Goal: Task Accomplishment & Management: Manage account settings

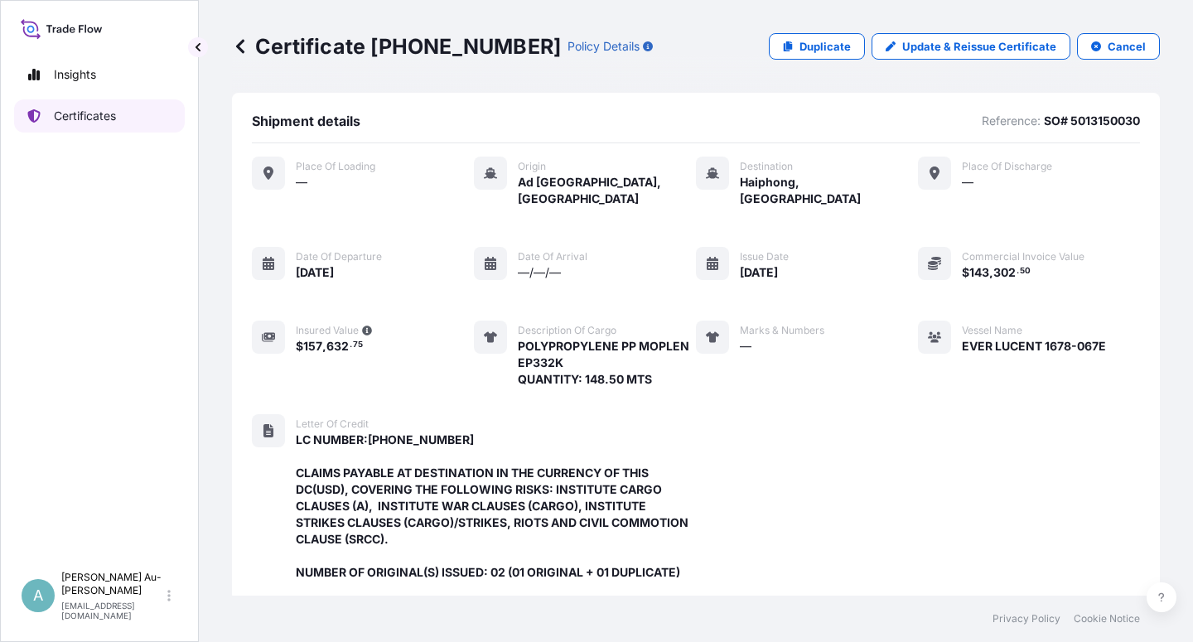
scroll to position [492, 0]
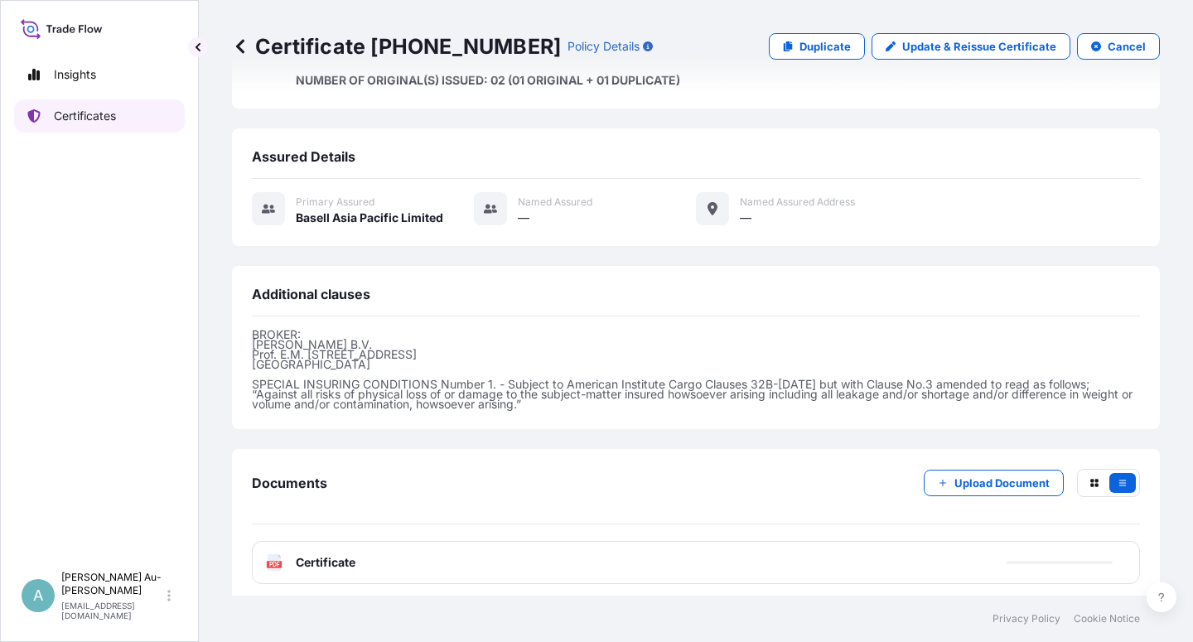
click at [108, 124] on link "Certificates" at bounding box center [99, 115] width 171 height 33
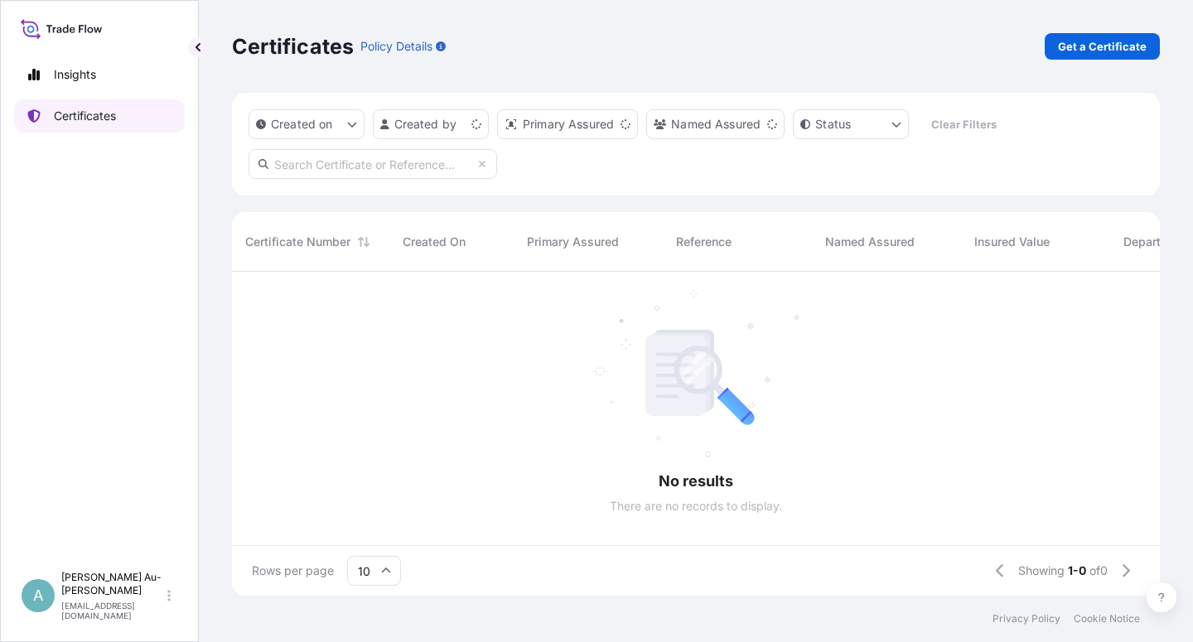
scroll to position [319, 914]
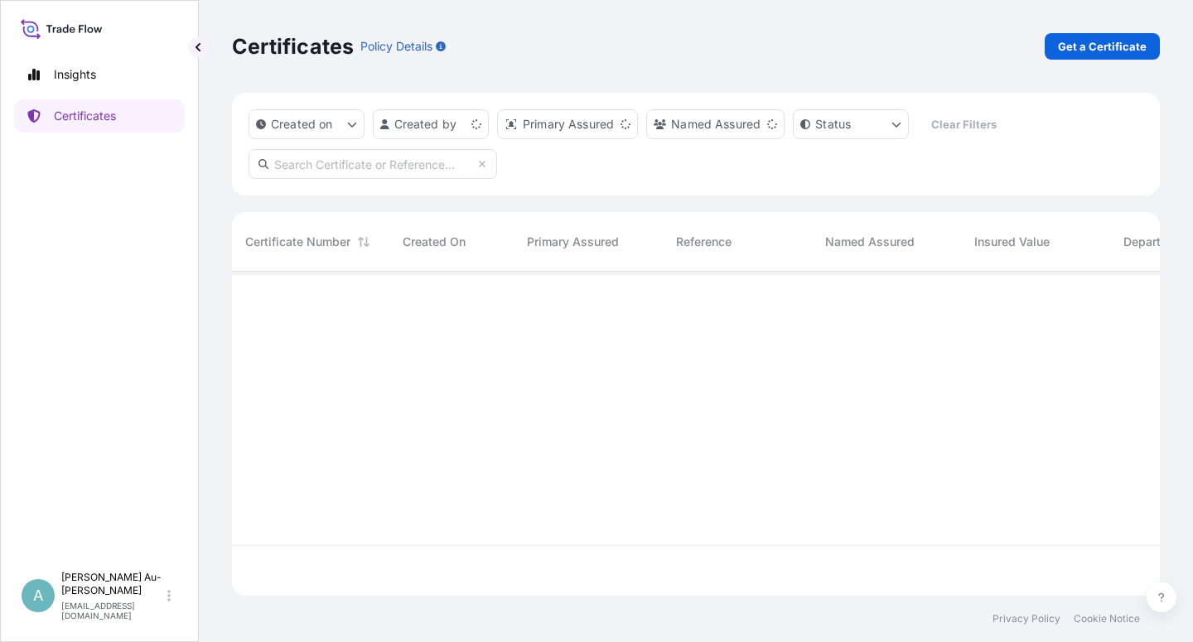
click at [389, 169] on input "text" at bounding box center [373, 164] width 249 height 30
type input "1339-1"
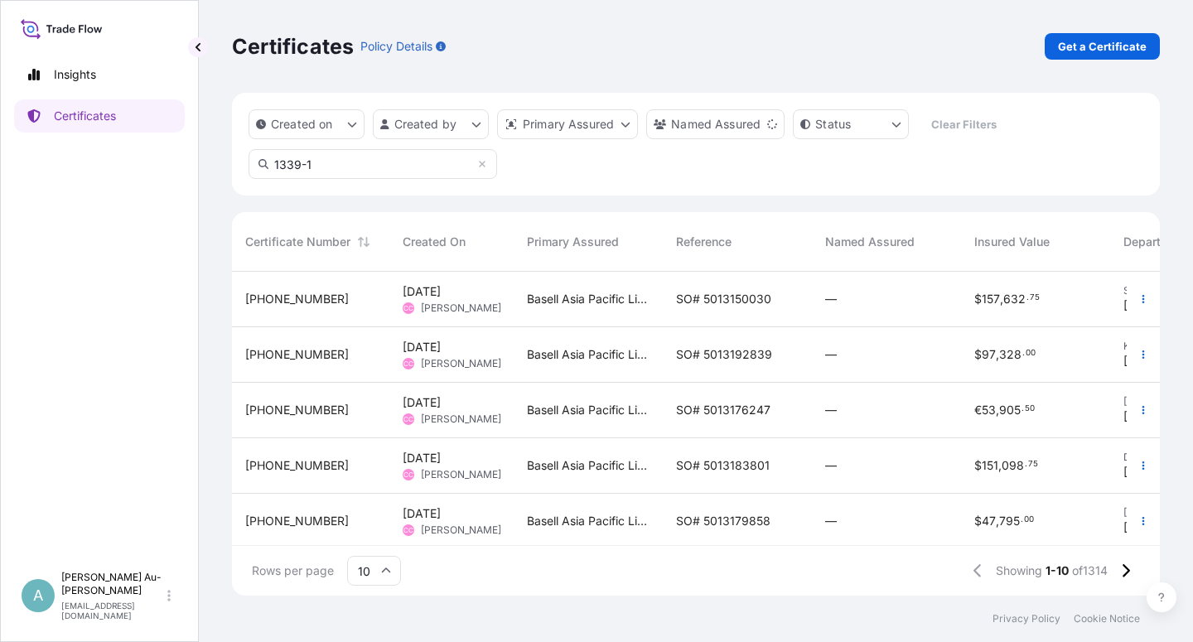
click at [719, 306] on span "SO# 5013150030" at bounding box center [723, 299] width 95 height 17
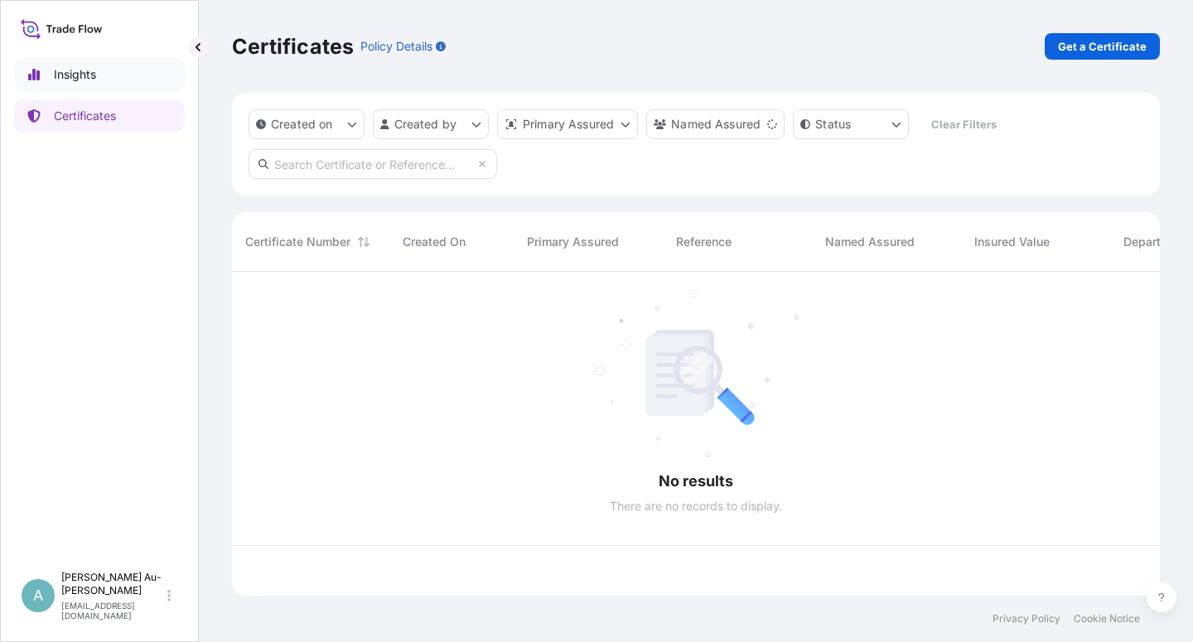
scroll to position [319, 914]
click at [383, 168] on input "text" at bounding box center [373, 164] width 249 height 30
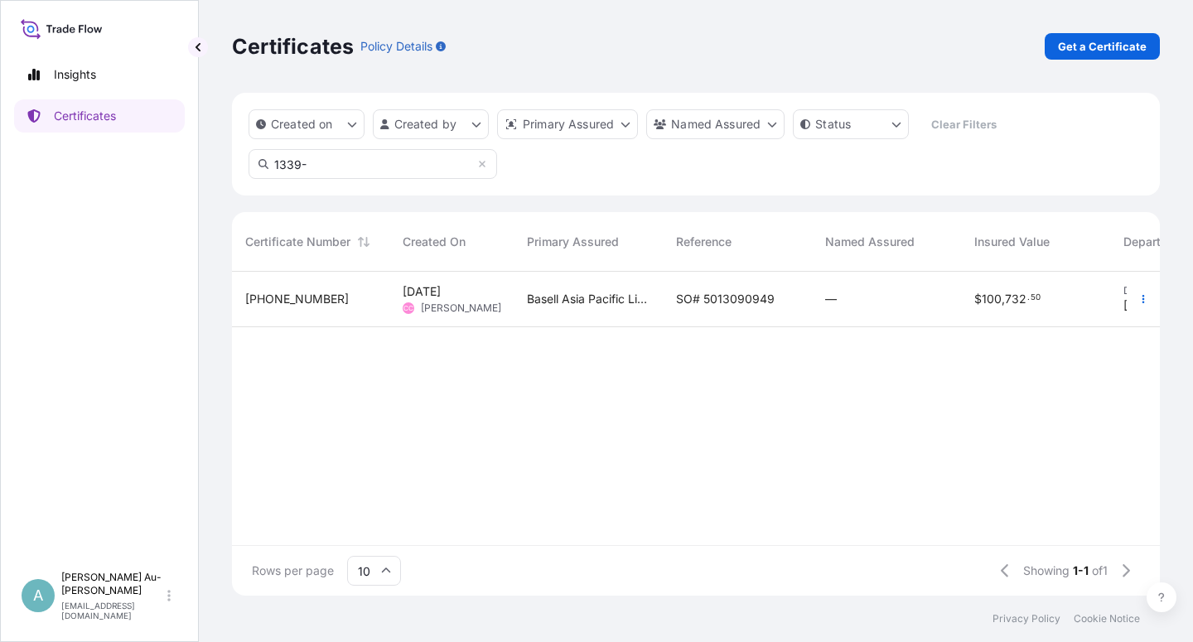
type input "1339-"
click at [680, 309] on div "SO# 5013090949" at bounding box center [737, 300] width 149 height 56
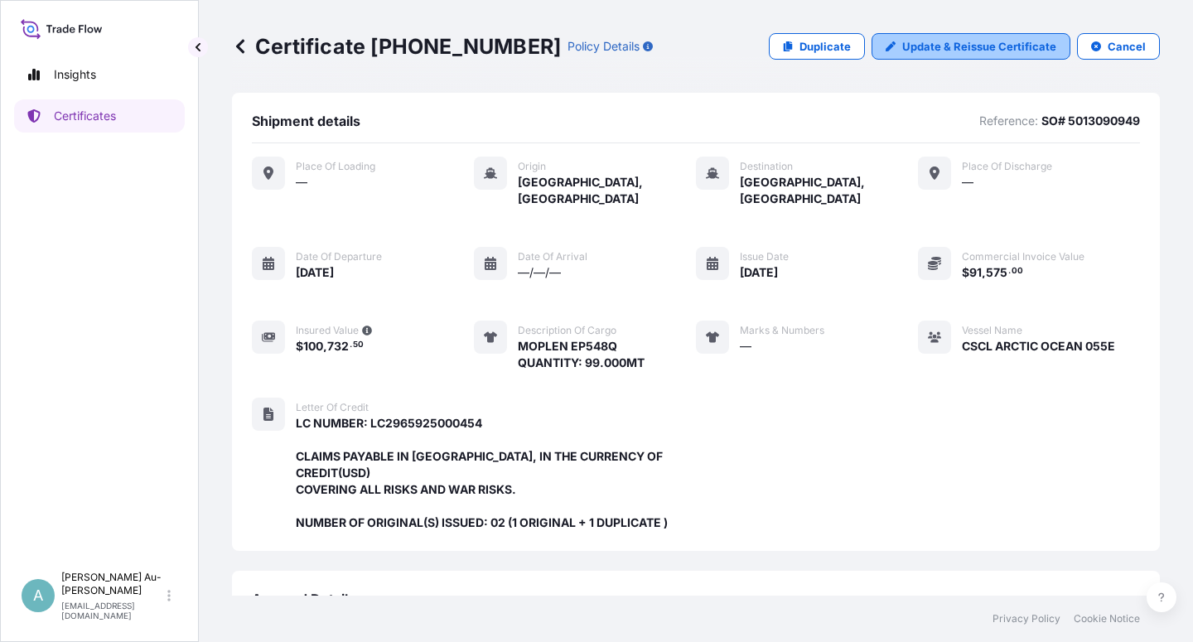
click at [951, 52] on p "Update & Reissue Certificate" at bounding box center [980, 46] width 154 height 17
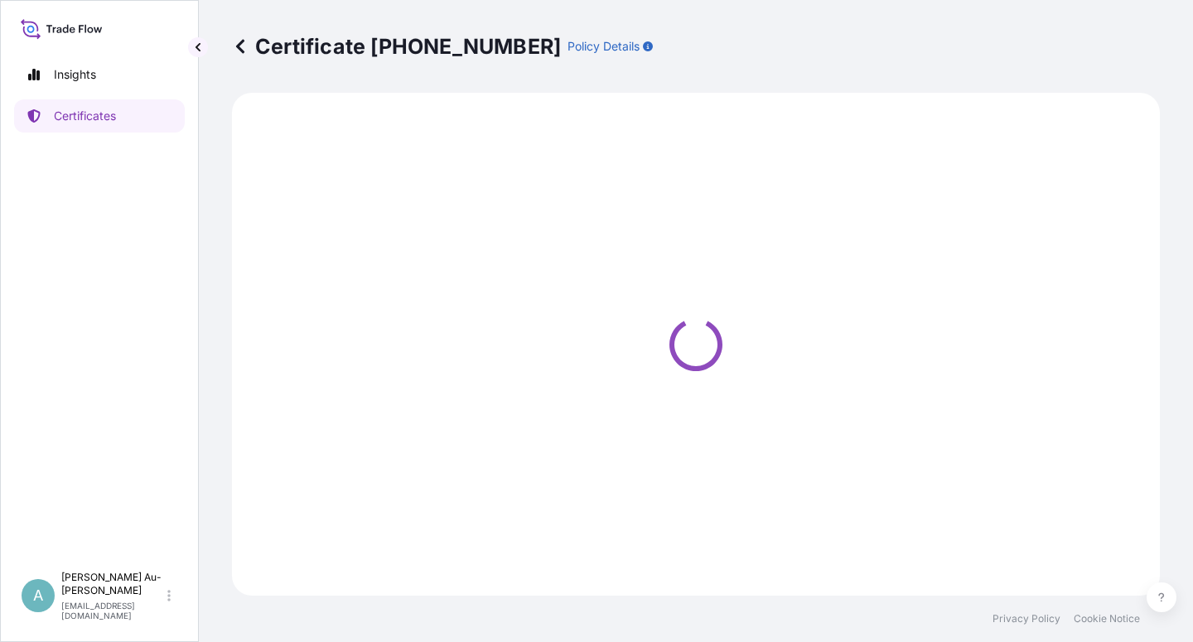
select select "Sea"
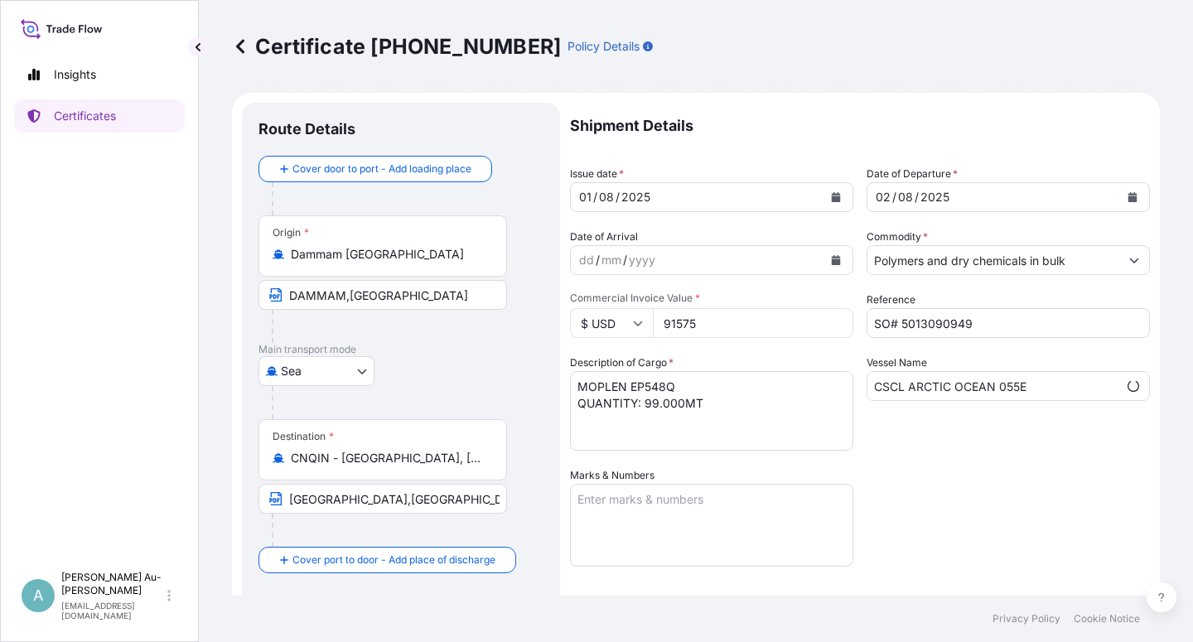
select select "32034"
click at [831, 196] on icon "Calendar" at bounding box center [836, 197] width 10 height 10
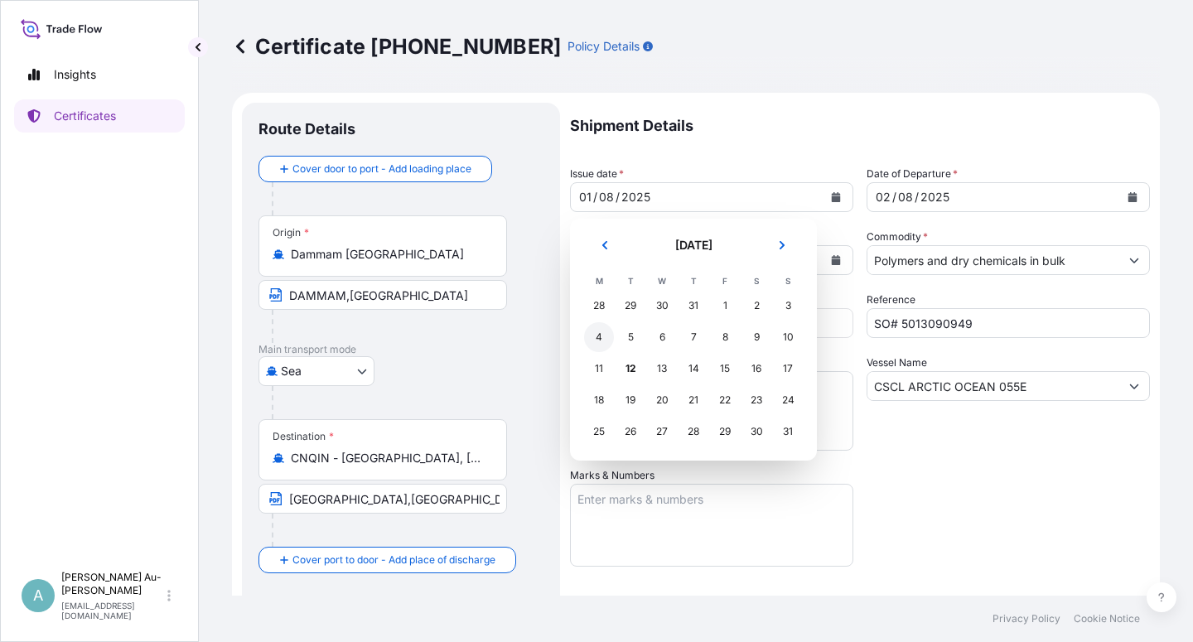
click at [595, 339] on div "4" at bounding box center [599, 337] width 30 height 30
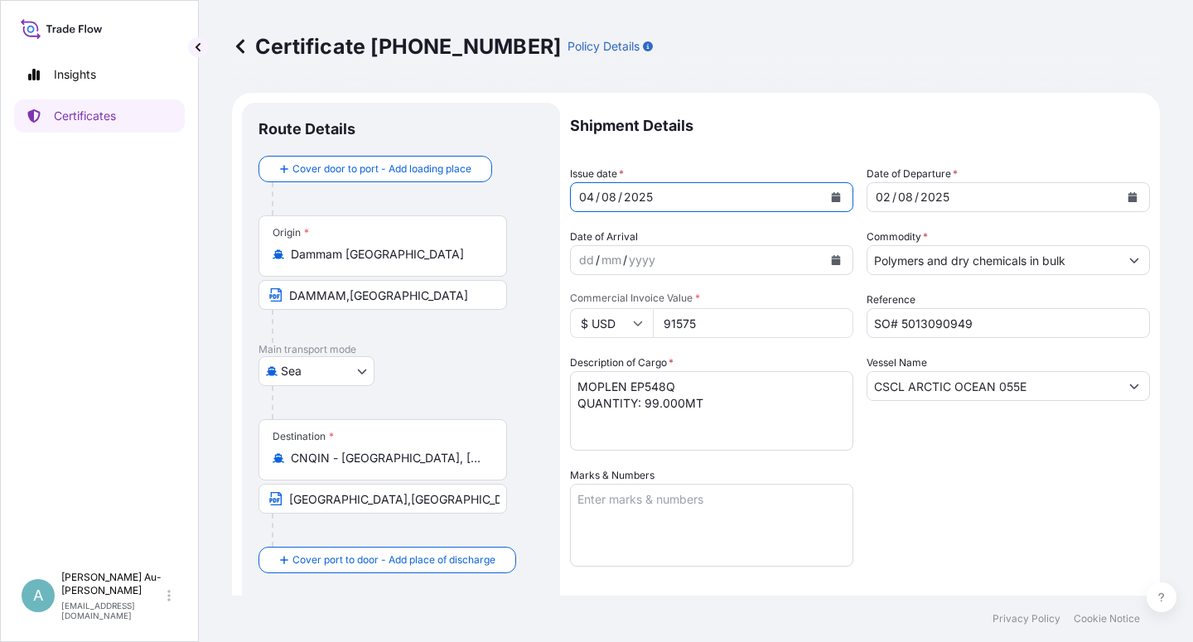
click at [1129, 201] on icon "Calendar" at bounding box center [1133, 197] width 9 height 10
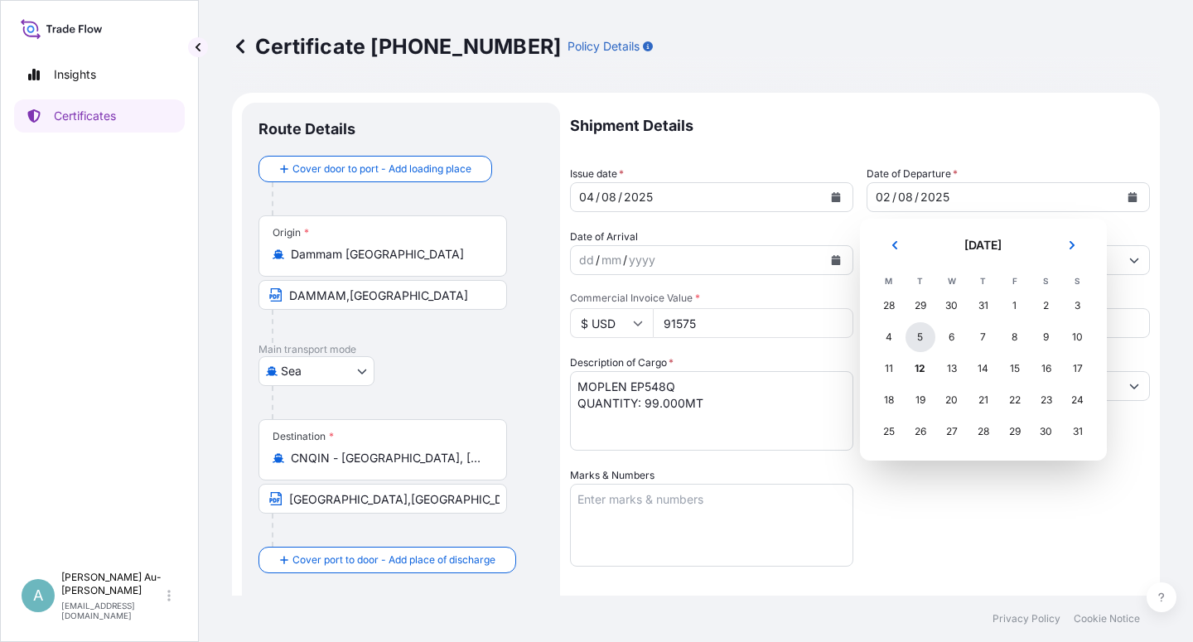
click at [916, 333] on div "5" at bounding box center [921, 337] width 30 height 30
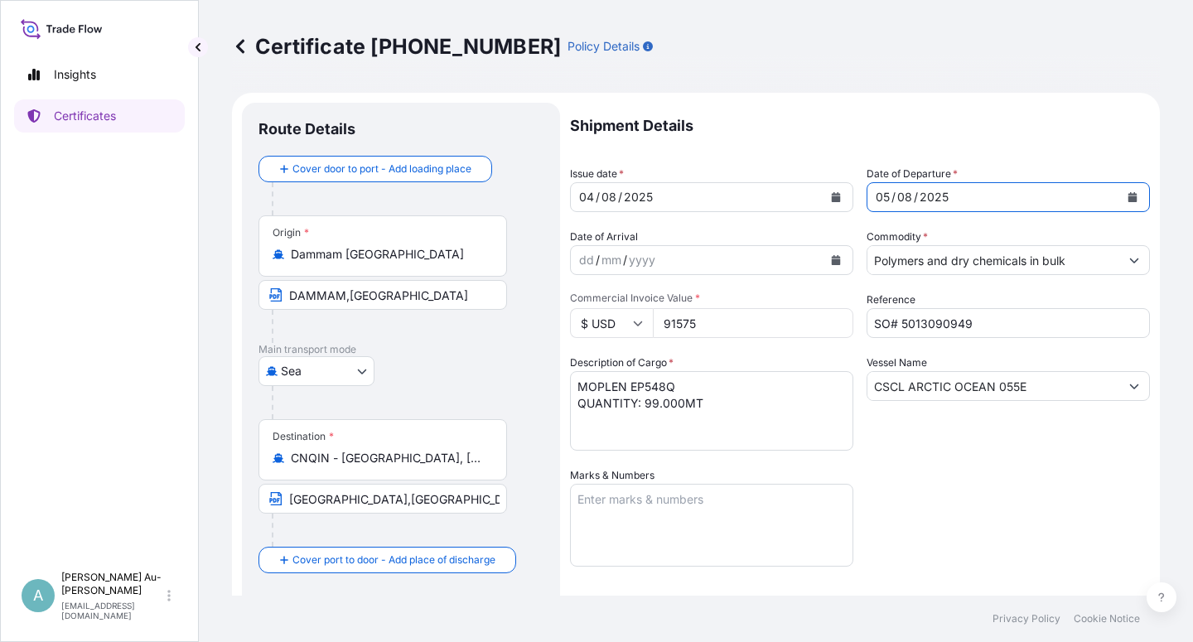
drag, startPoint x: 971, startPoint y: 540, endPoint x: 1034, endPoint y: 515, distance: 67.7
click at [971, 539] on div "Shipment Details Issue date * [DATE] Date of Departure * [DATE] Date of Arrival…" at bounding box center [860, 529] width 580 height 853
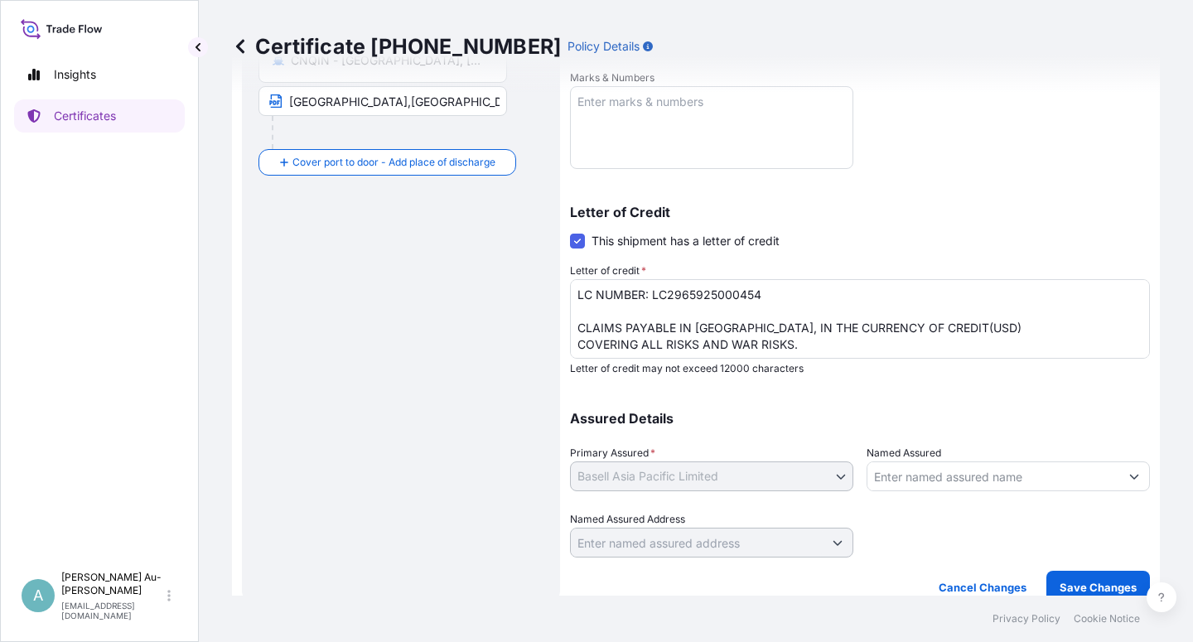
scroll to position [406, 0]
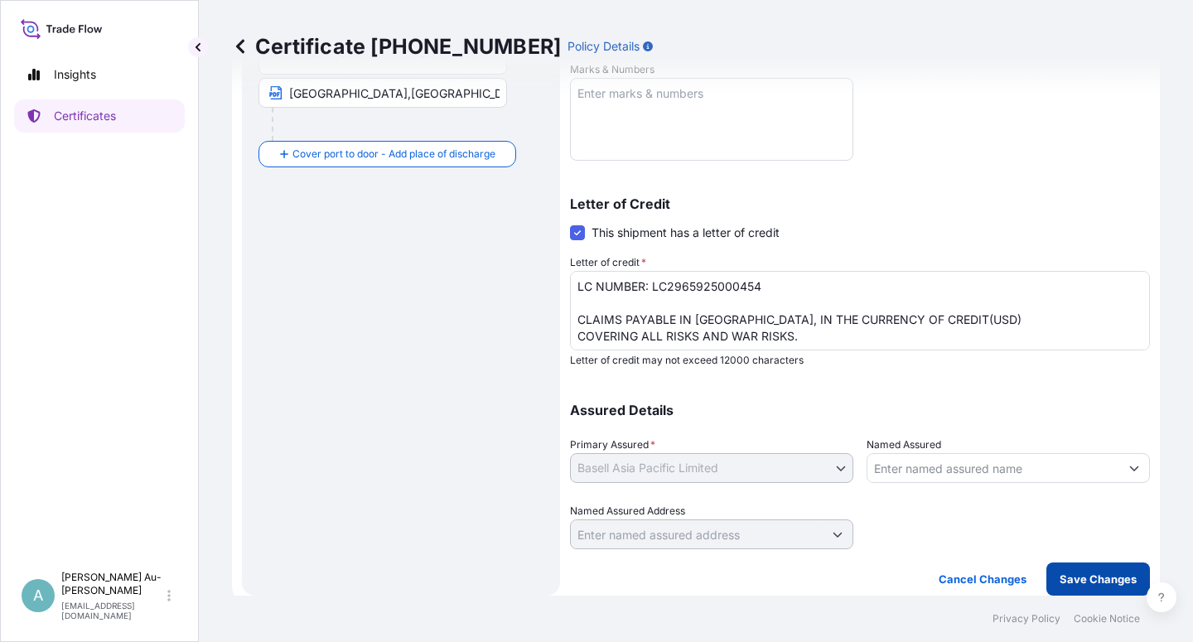
click at [1095, 587] on p "Save Changes" at bounding box center [1098, 579] width 77 height 17
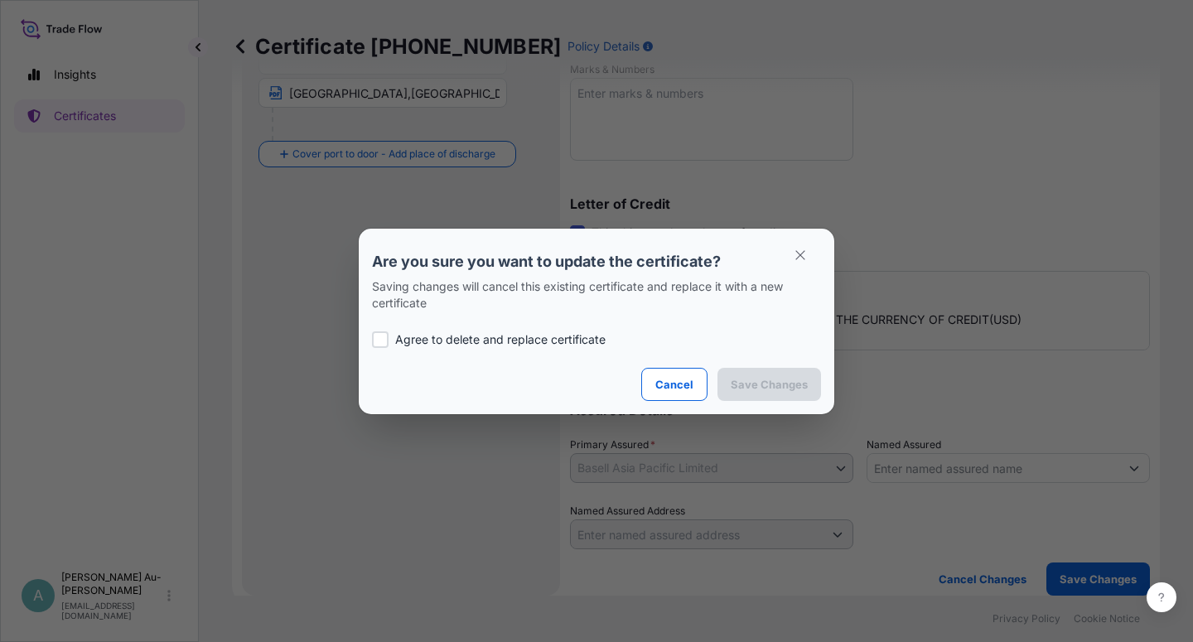
click at [530, 332] on p "Agree to delete and replace certificate" at bounding box center [500, 340] width 211 height 17
checkbox input "true"
click at [782, 388] on p "Save Changes" at bounding box center [769, 384] width 77 height 17
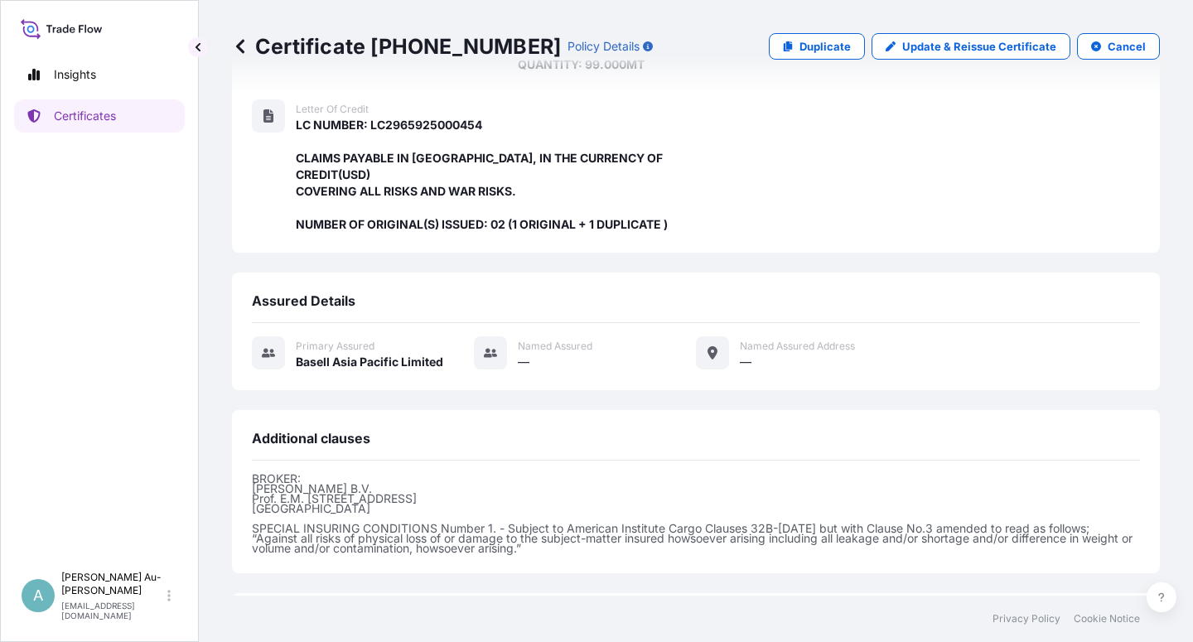
scroll to position [426, 0]
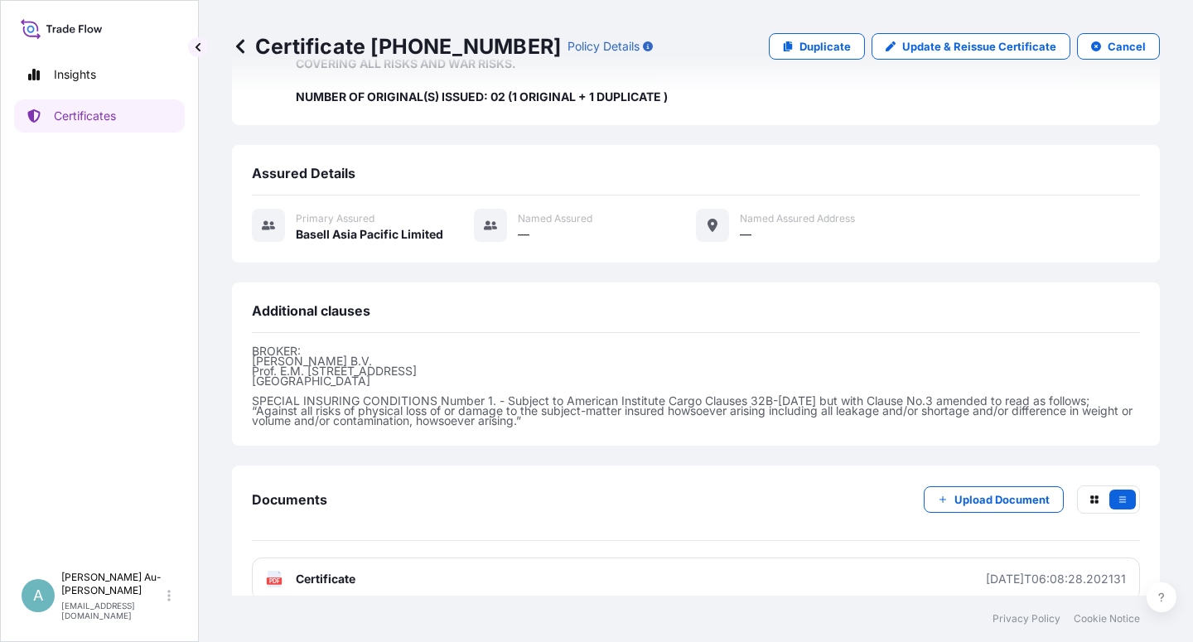
click at [336, 571] on span "Certificate" at bounding box center [326, 579] width 60 height 17
click at [78, 114] on p "Certificates" at bounding box center [85, 116] width 62 height 17
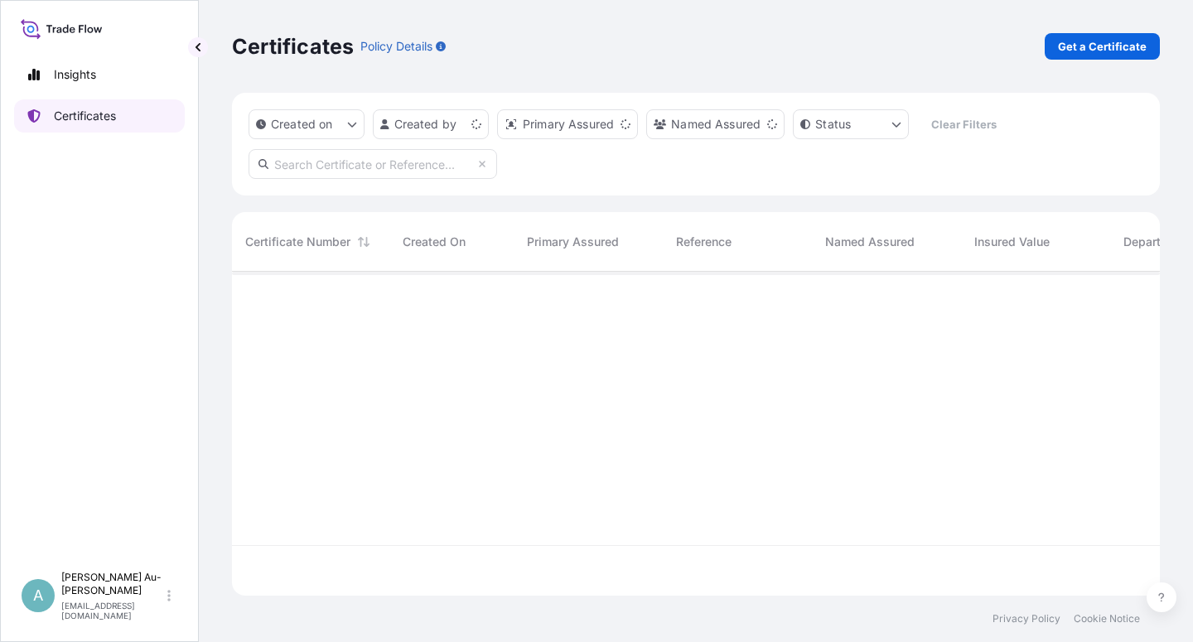
scroll to position [319, 914]
click at [325, 165] on input "text" at bounding box center [373, 164] width 249 height 30
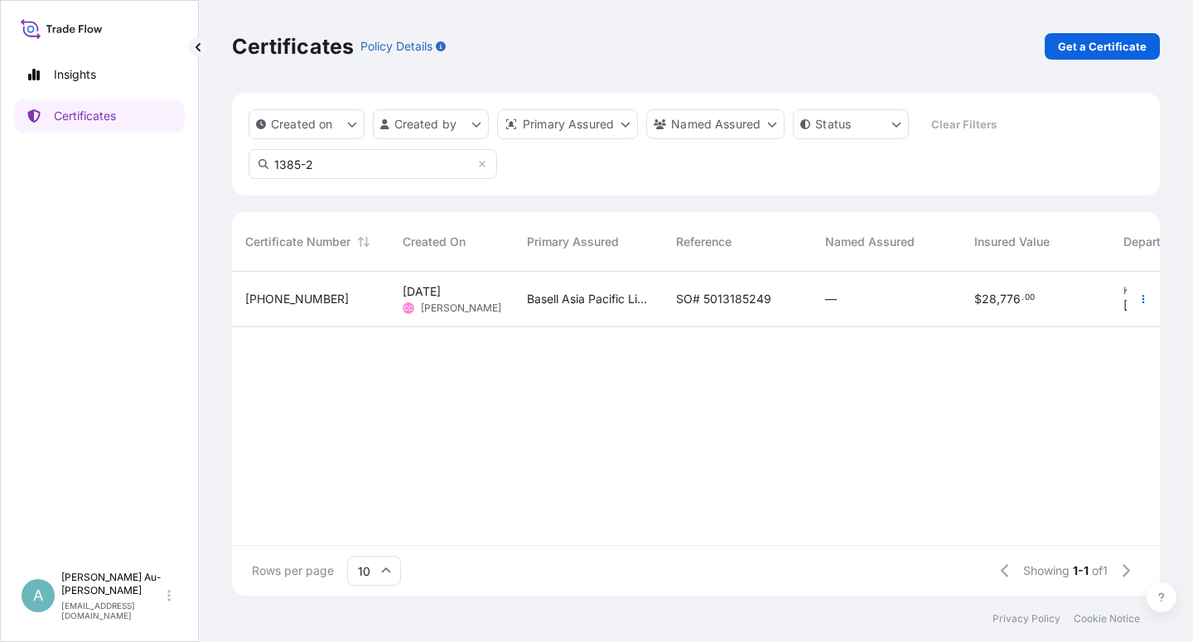
type input "1385-2"
click at [734, 308] on div "SO# 5013185249" at bounding box center [737, 300] width 149 height 56
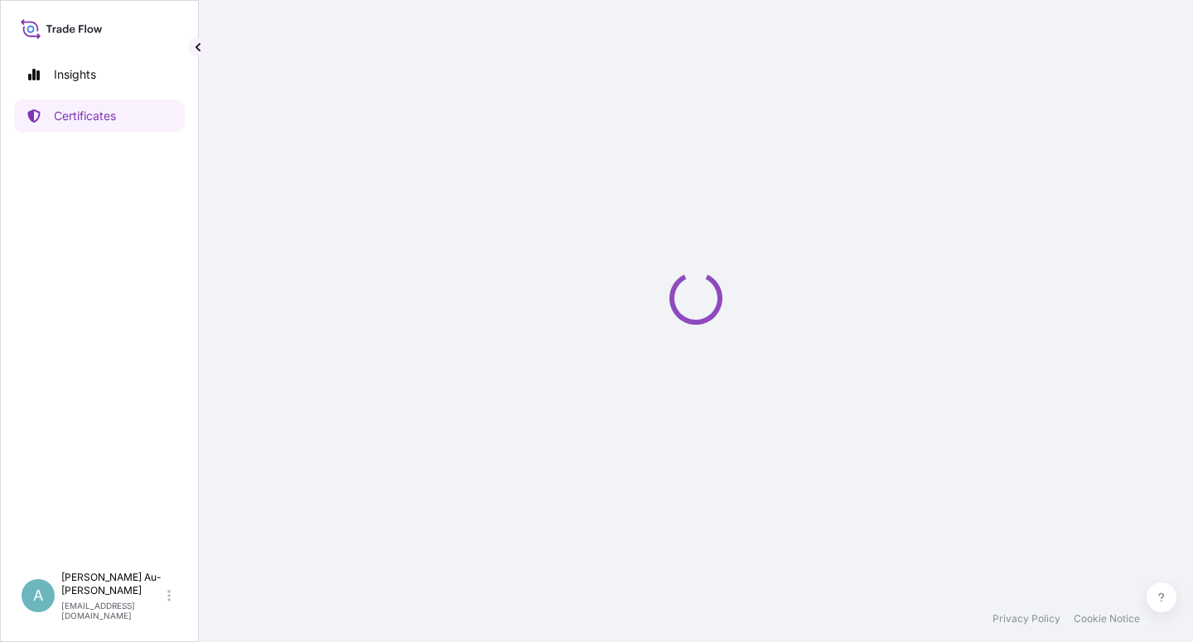
click at [734, 308] on div "Loading" at bounding box center [696, 298] width 928 height 596
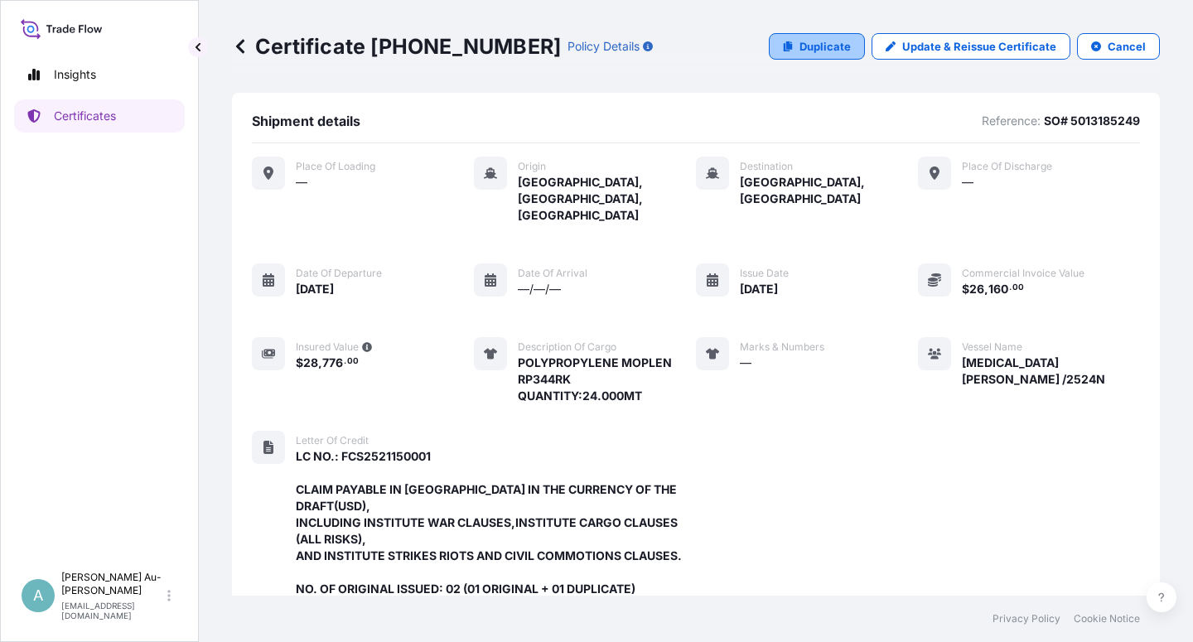
click at [806, 45] on p "Duplicate" at bounding box center [825, 46] width 51 height 17
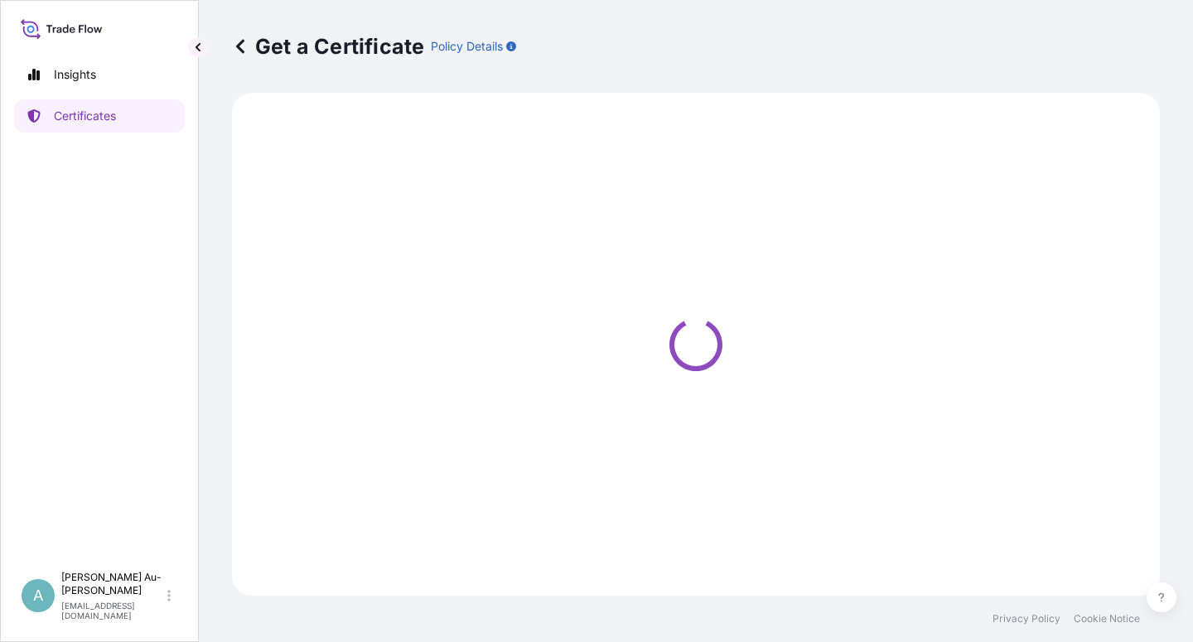
select select "Sea"
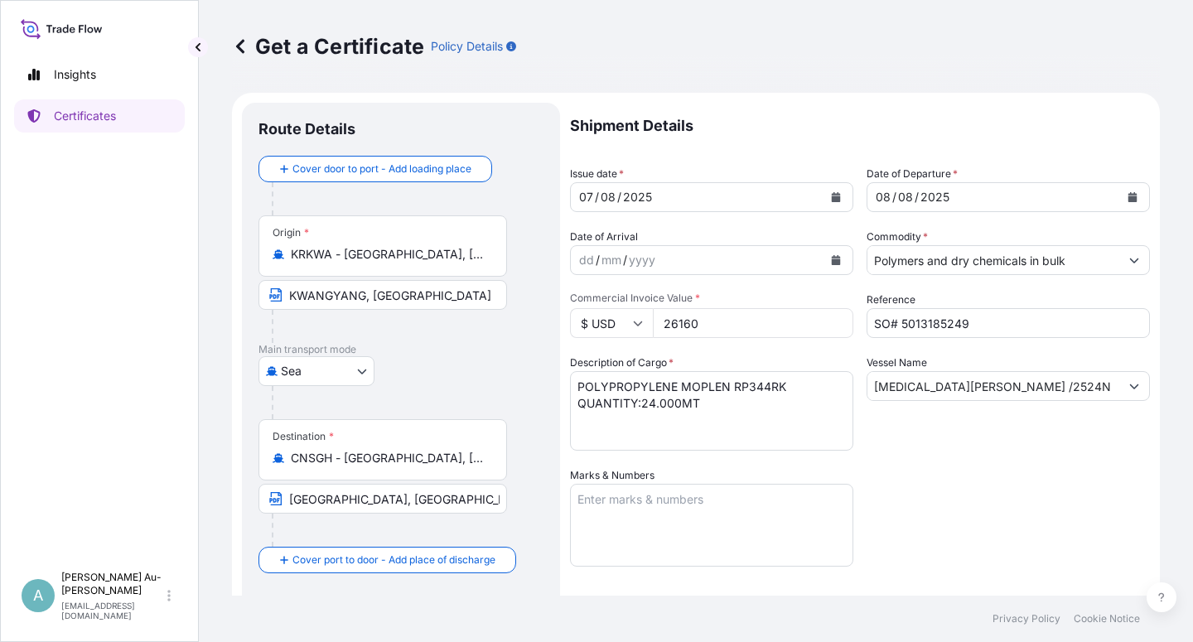
select select "32034"
click at [832, 199] on icon "Calendar" at bounding box center [836, 197] width 9 height 10
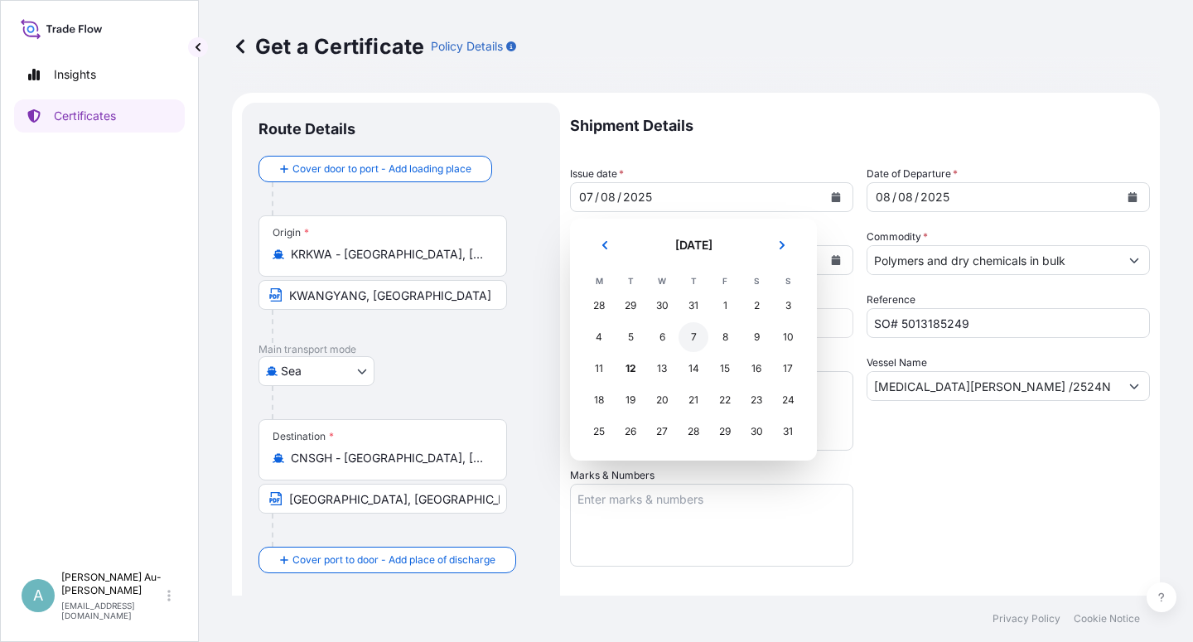
click at [689, 337] on div "7" at bounding box center [694, 337] width 30 height 30
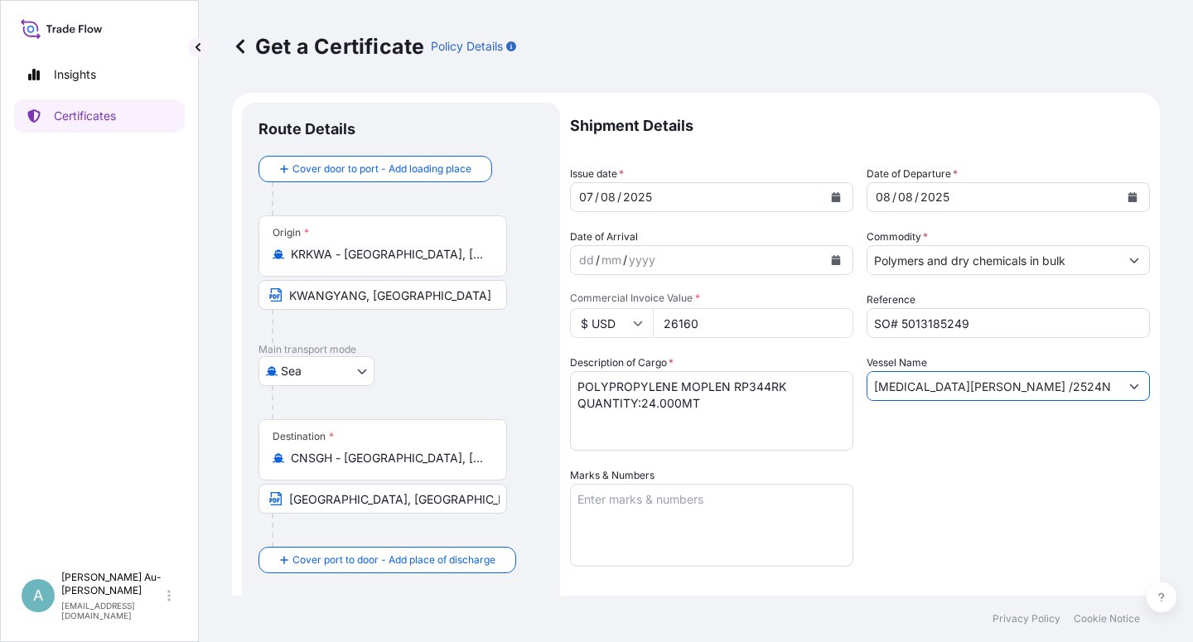
click at [975, 385] on input "[MEDICAL_DATA][PERSON_NAME] /2524N" at bounding box center [994, 386] width 252 height 30
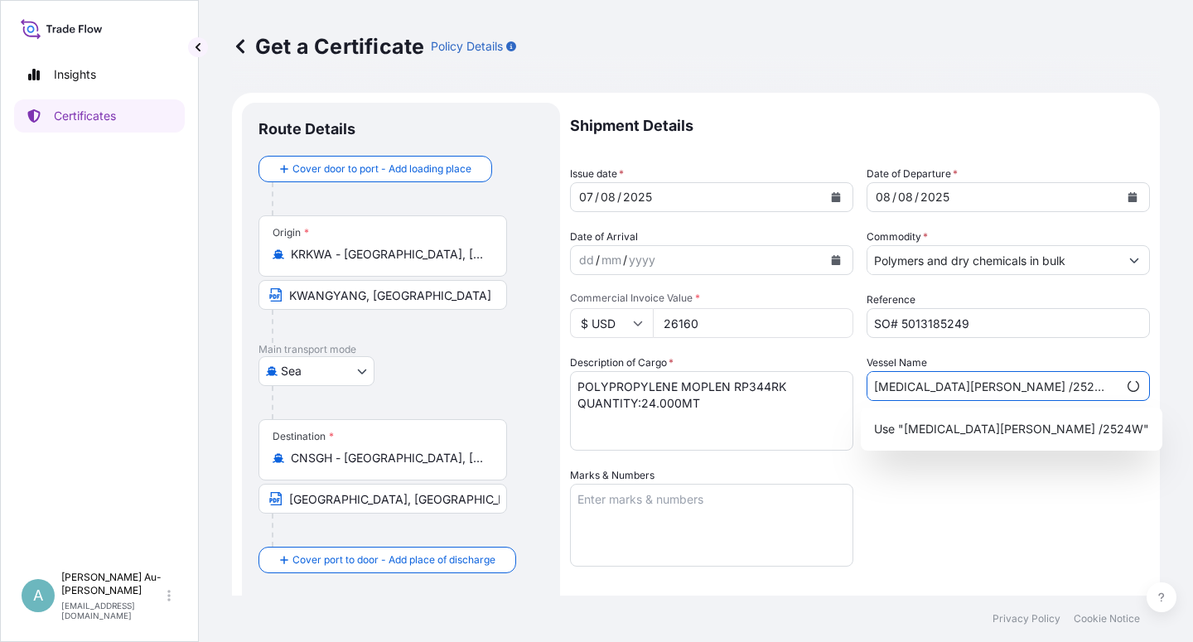
type input "[MEDICAL_DATA][PERSON_NAME] /2524W"
click at [1049, 507] on div "Shipment Details Issue date * [DATE] Date of Departure * [DATE] Date of Arrival…" at bounding box center [860, 529] width 580 height 853
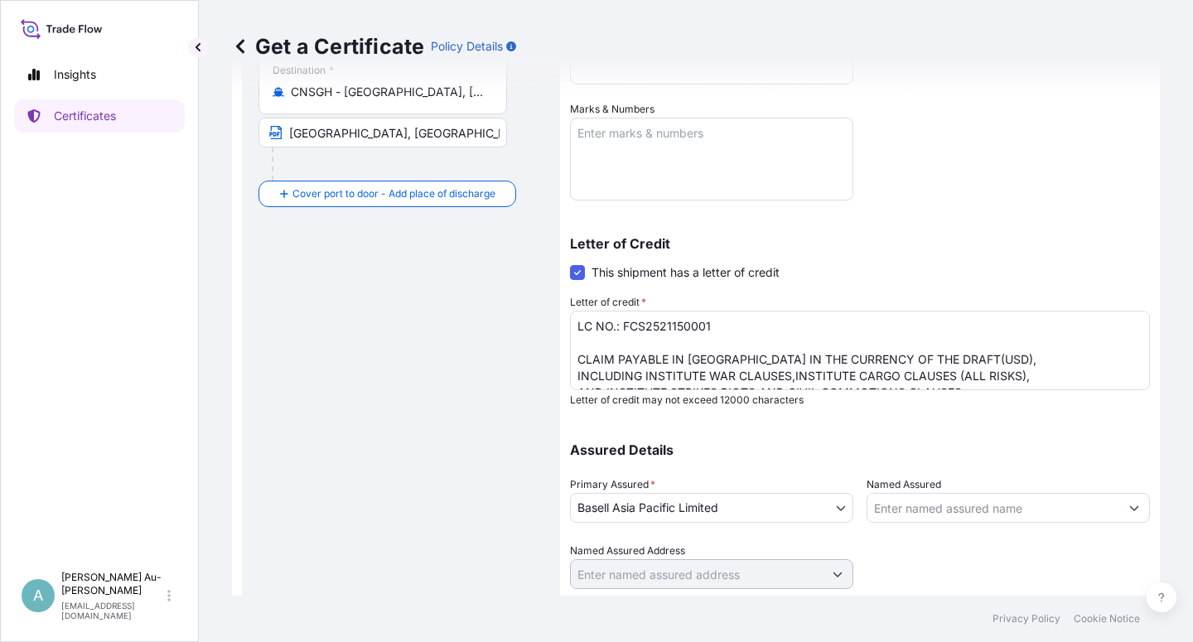
scroll to position [406, 0]
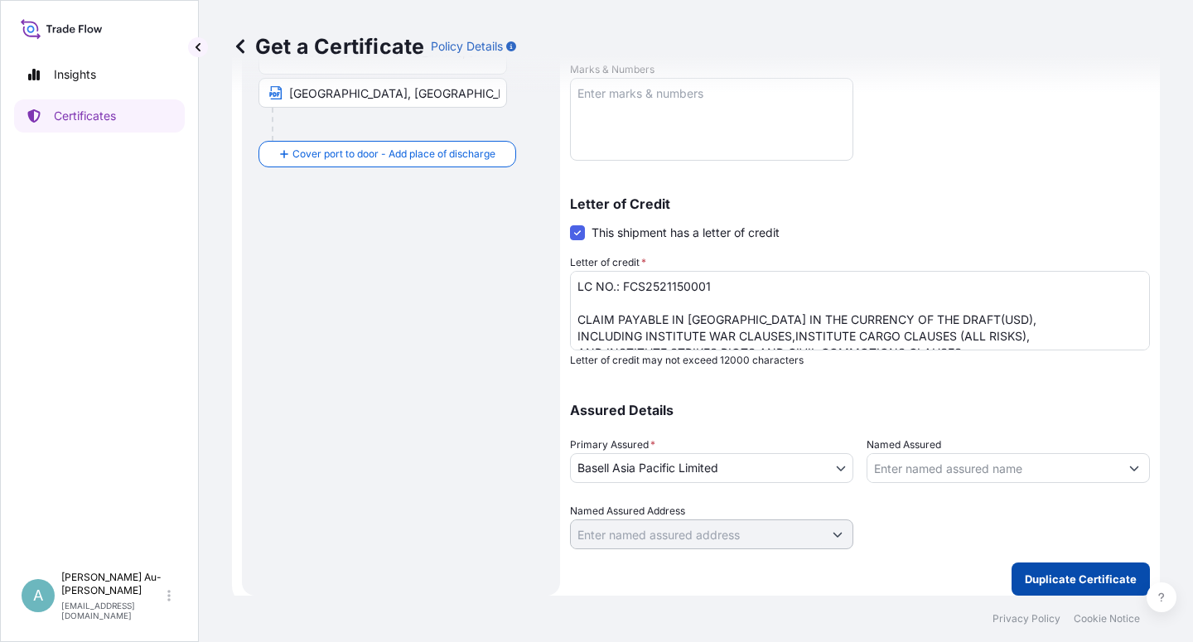
click at [1048, 583] on p "Duplicate Certificate" at bounding box center [1081, 579] width 112 height 17
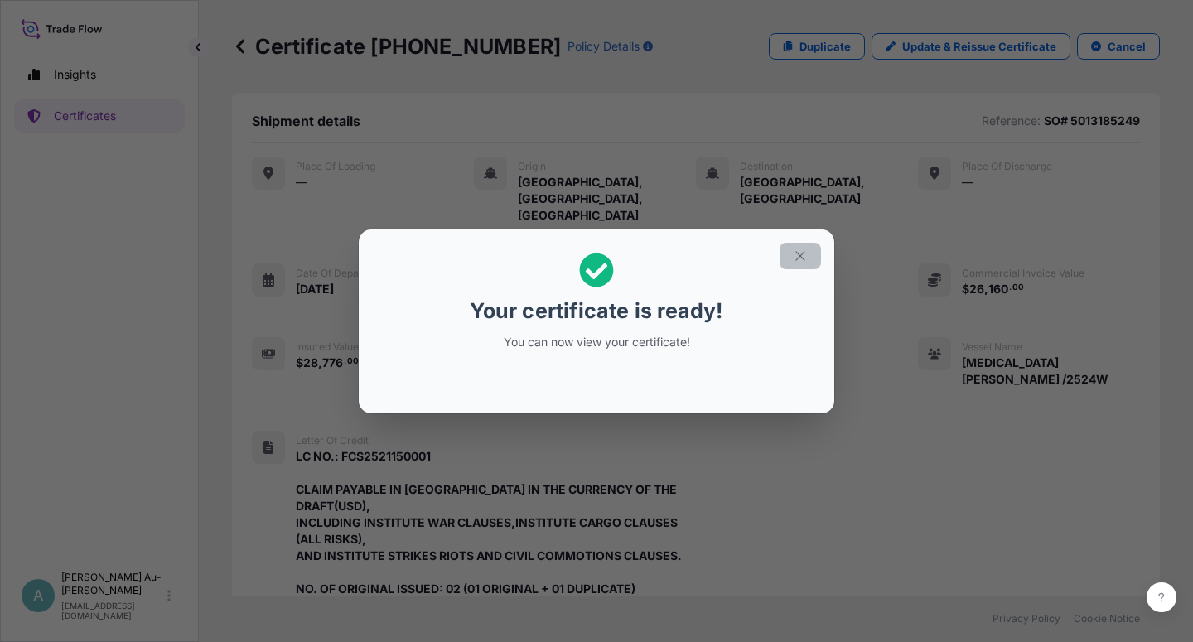
click at [800, 256] on icon "button" at bounding box center [800, 256] width 15 height 15
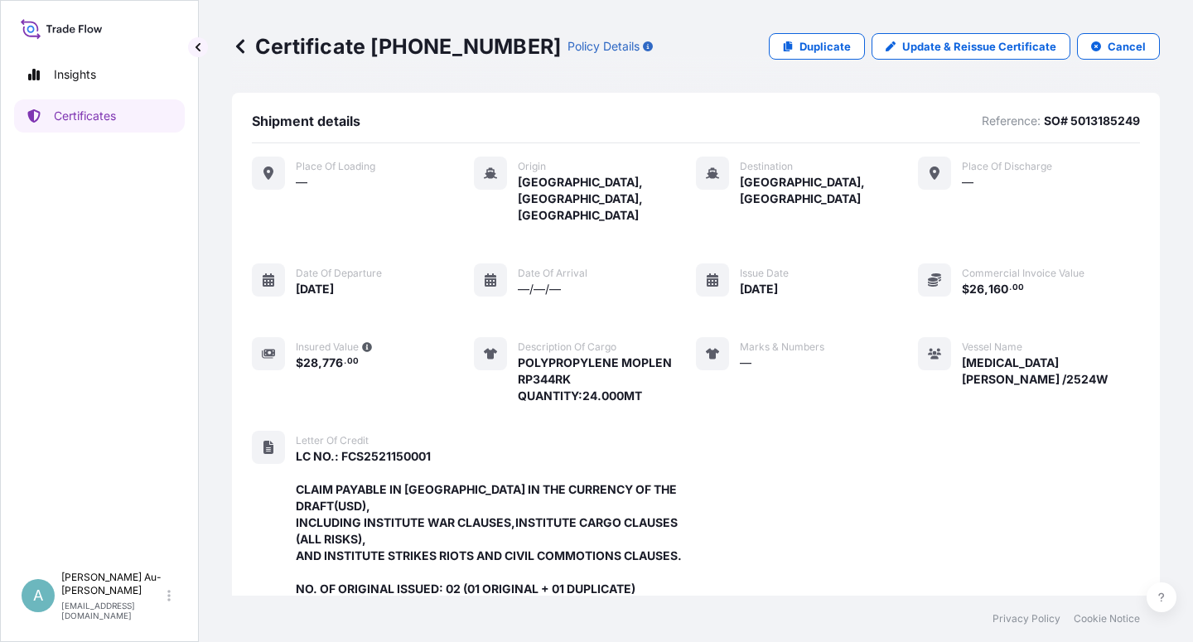
scroll to position [476, 0]
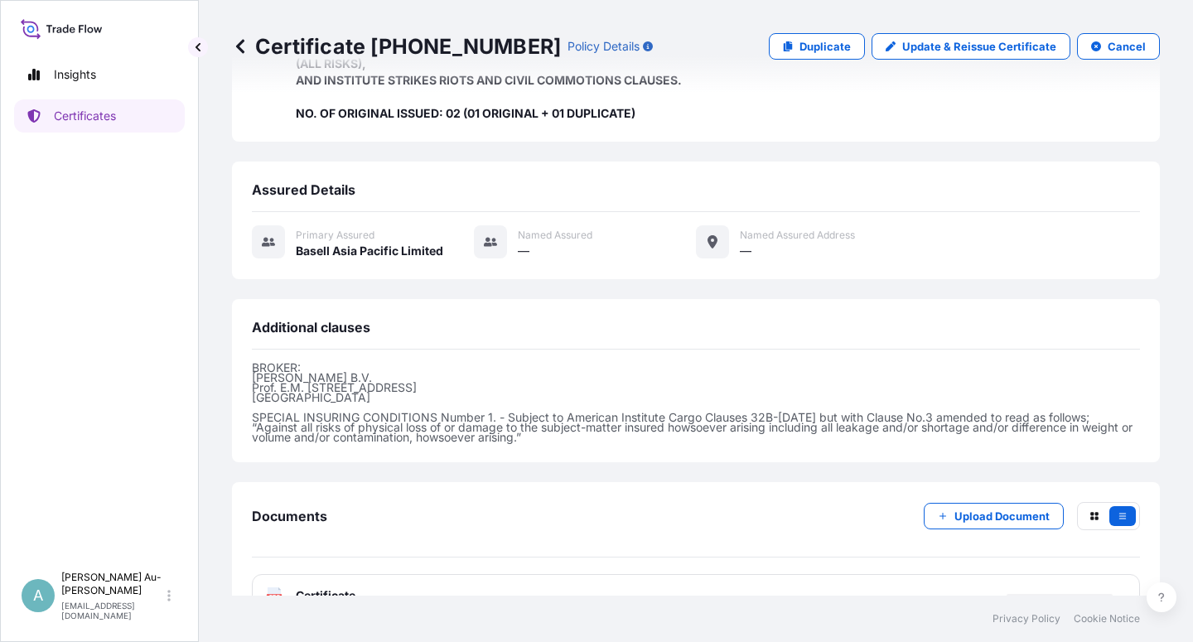
click at [338, 574] on div "PDF Certificate" at bounding box center [696, 595] width 888 height 43
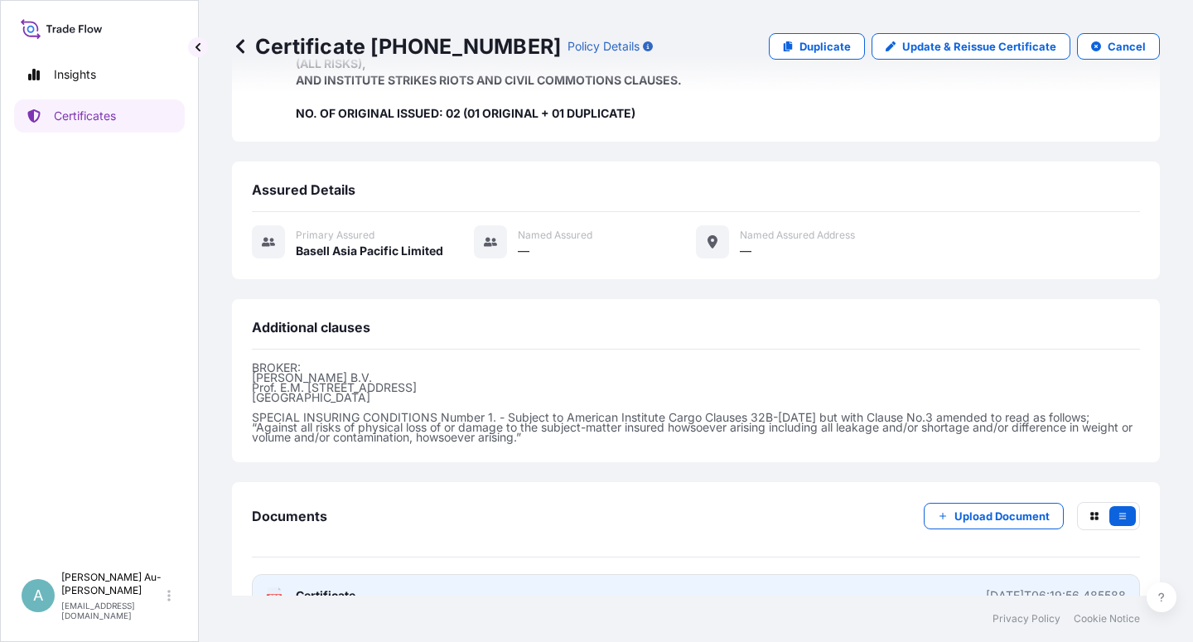
click at [378, 574] on link "PDF Certificate [DATE]T06:19:56.485588" at bounding box center [696, 595] width 888 height 43
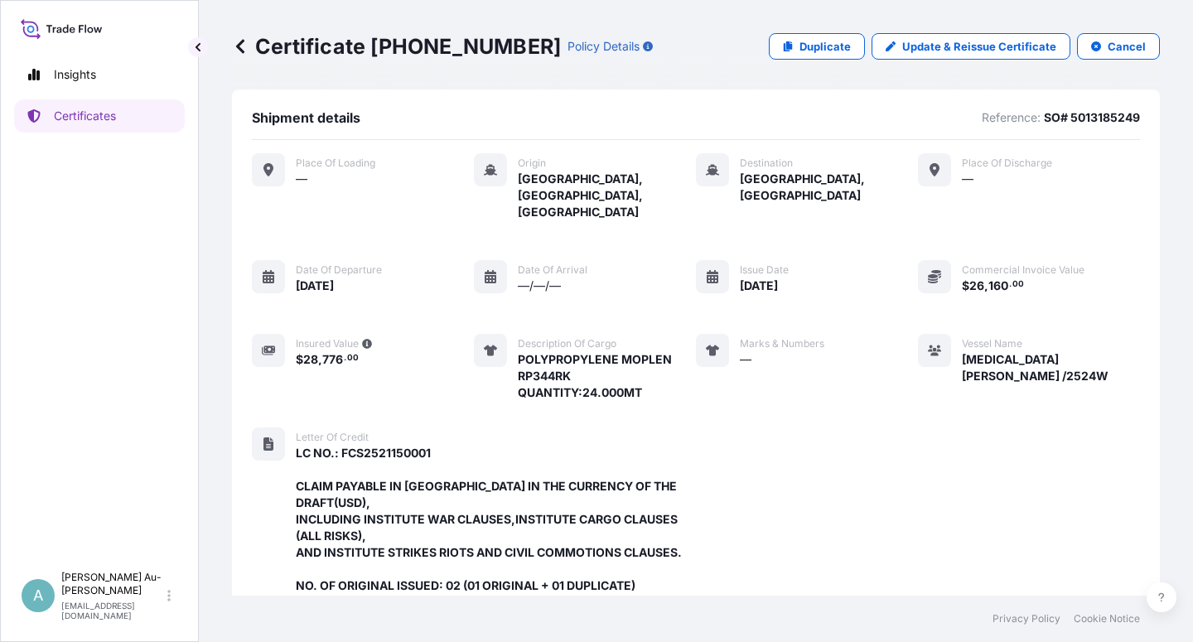
scroll to position [0, 0]
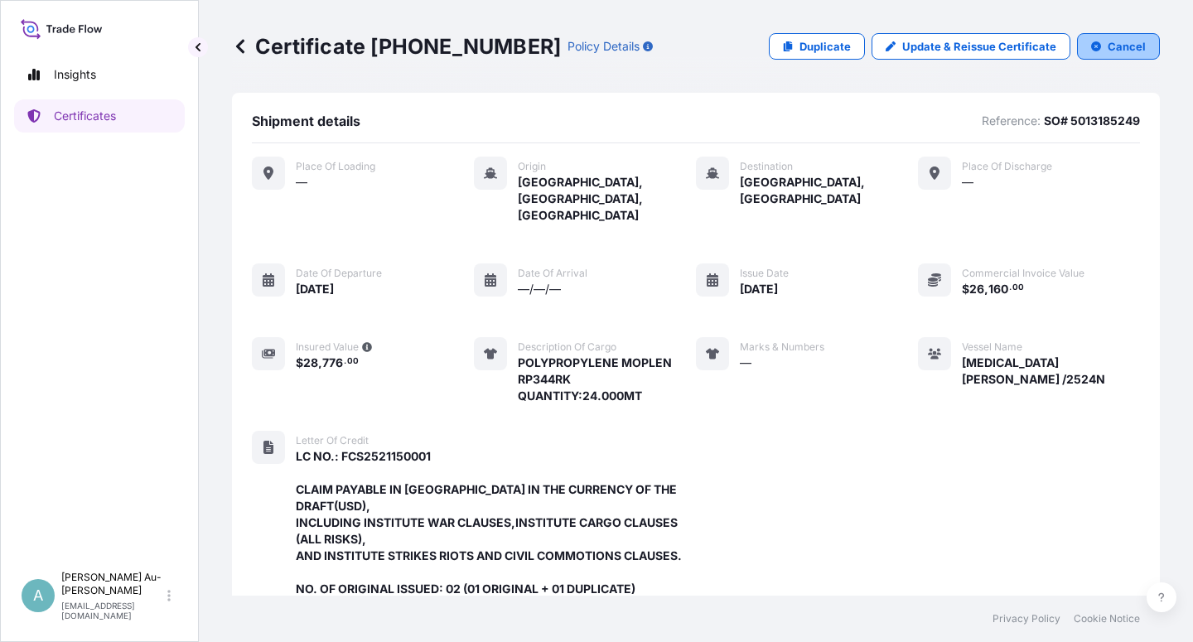
click at [1112, 43] on p "Cancel" at bounding box center [1127, 46] width 38 height 17
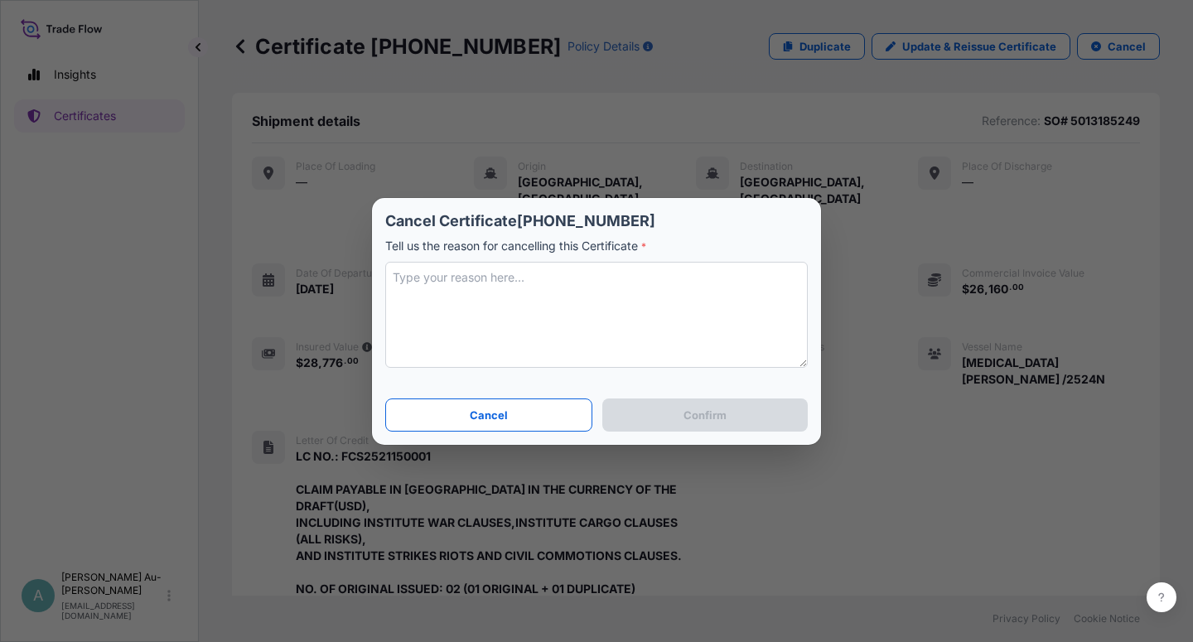
click at [399, 302] on textarea at bounding box center [596, 315] width 423 height 106
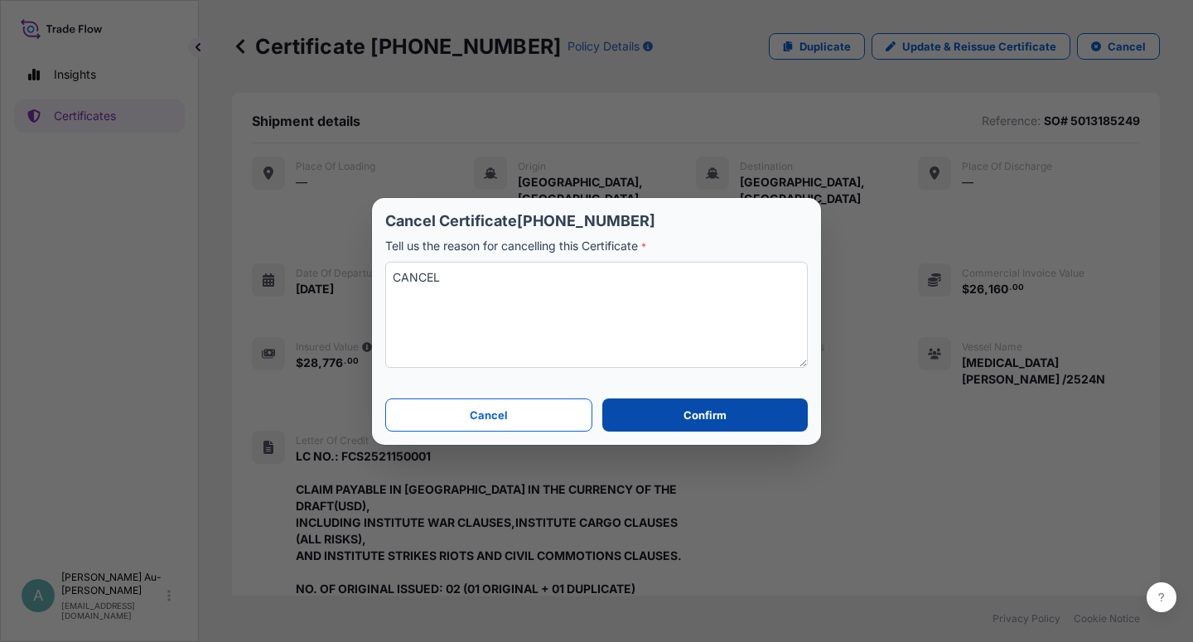
type textarea "CANCEL"
click at [680, 422] on button "Confirm" at bounding box center [706, 415] width 206 height 33
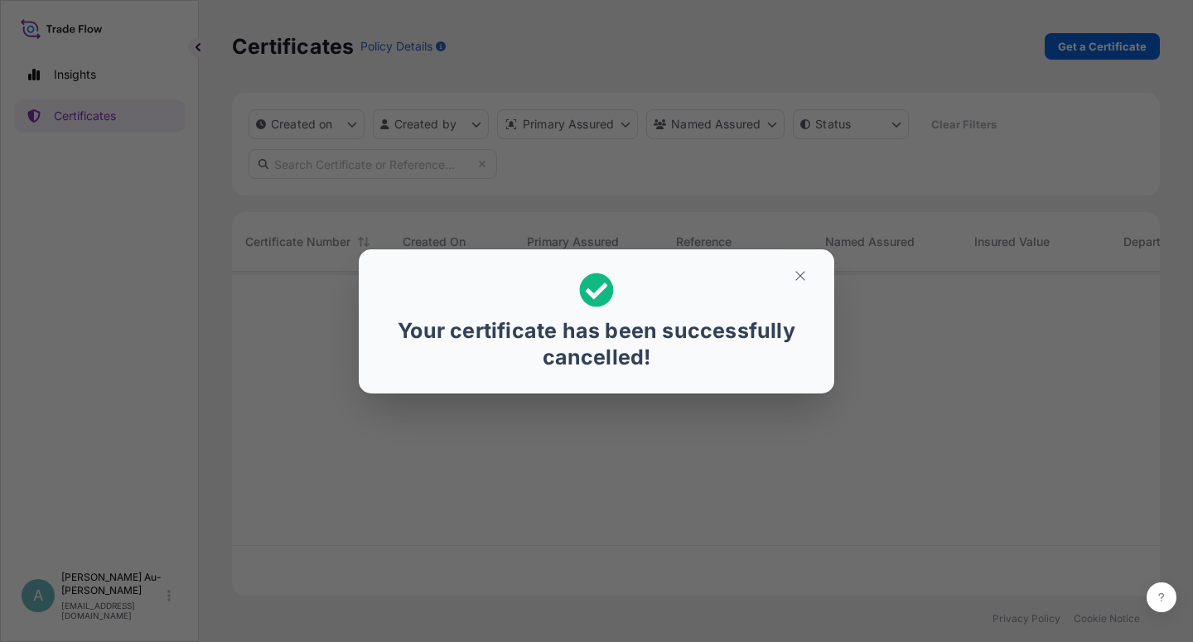
scroll to position [319, 914]
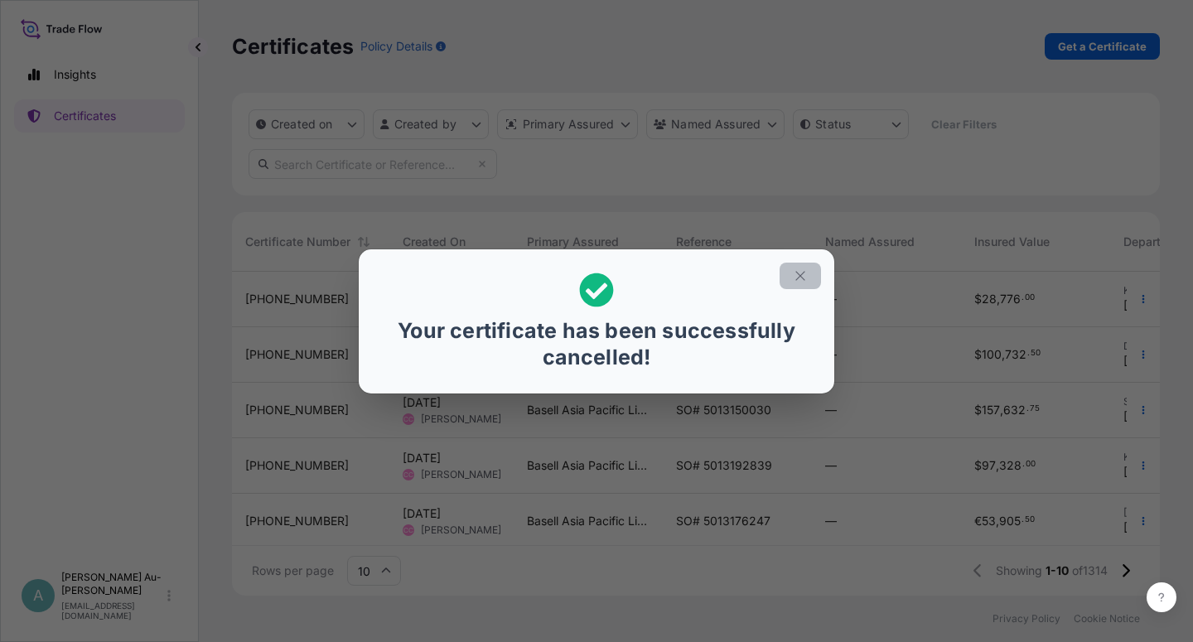
click at [800, 278] on icon "button" at bounding box center [800, 276] width 15 height 15
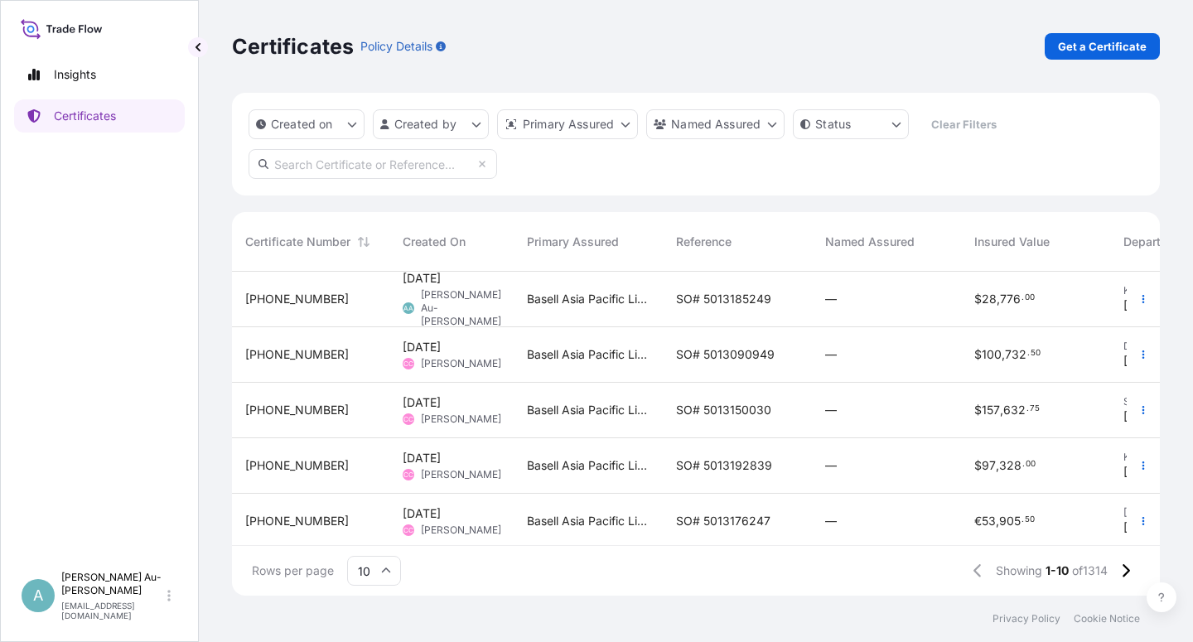
click at [309, 165] on input "text" at bounding box center [373, 164] width 249 height 30
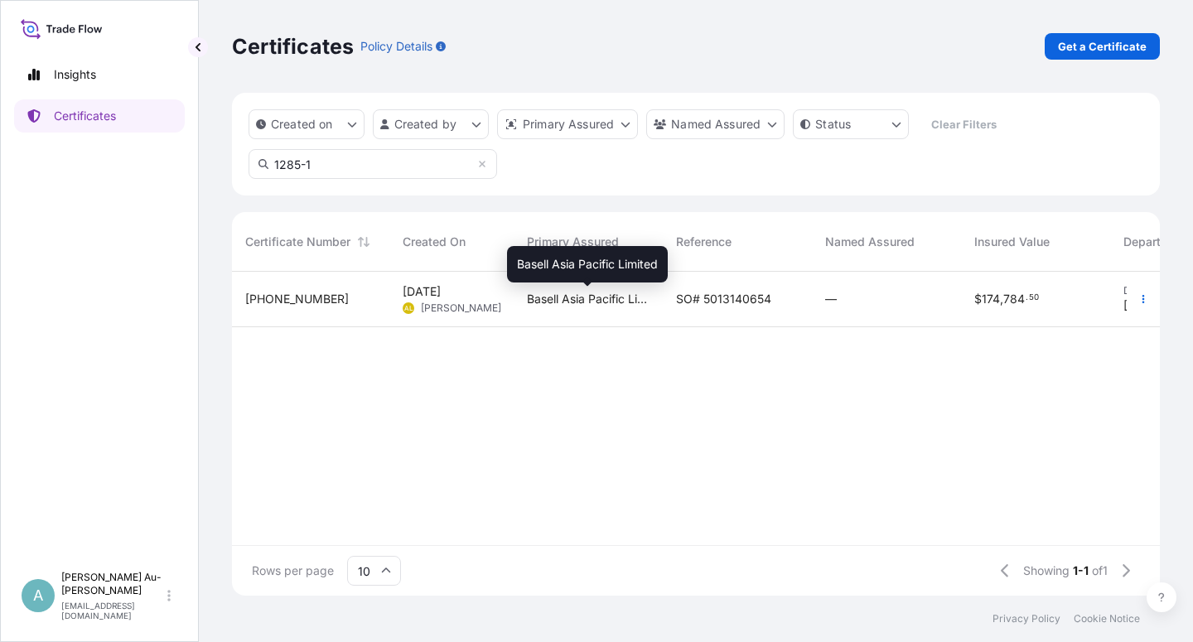
type input "1285-1"
click at [649, 298] on span "Basell Asia Pacific Limited" at bounding box center [588, 299] width 123 height 17
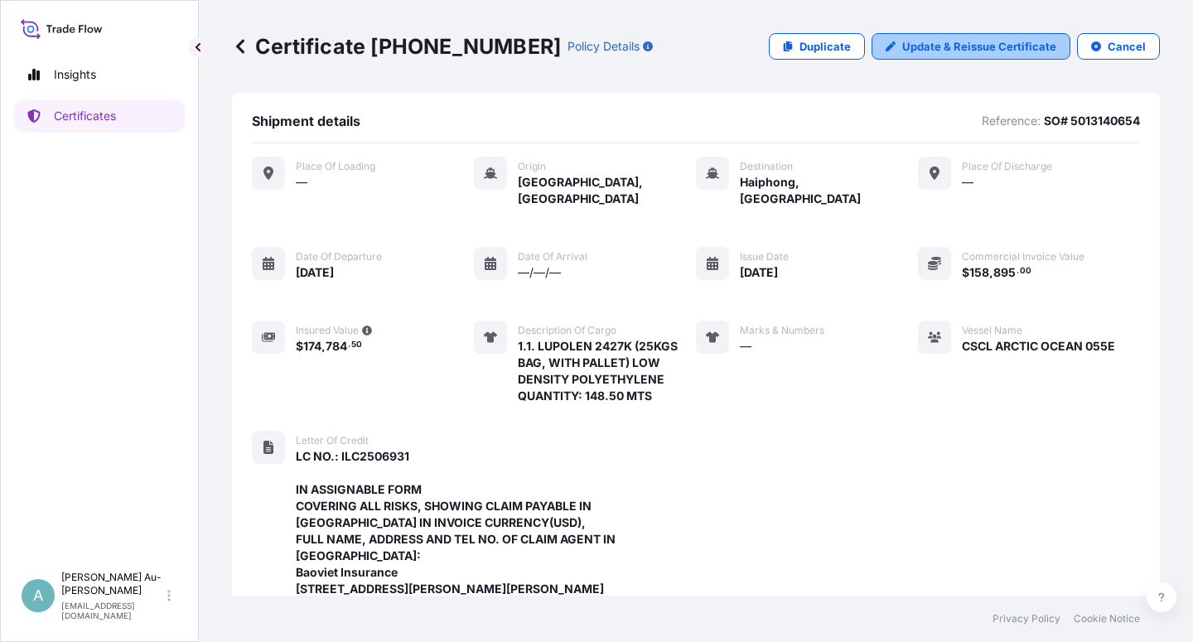
click at [903, 52] on p "Update & Reissue Certificate" at bounding box center [980, 46] width 154 height 17
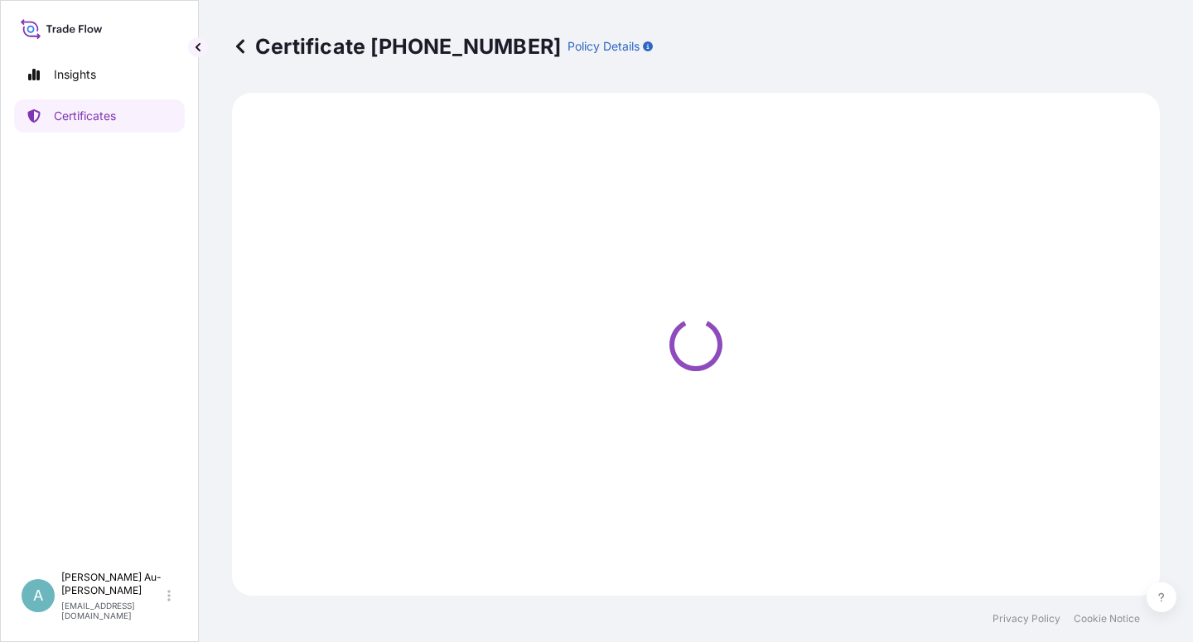
select select "Sea"
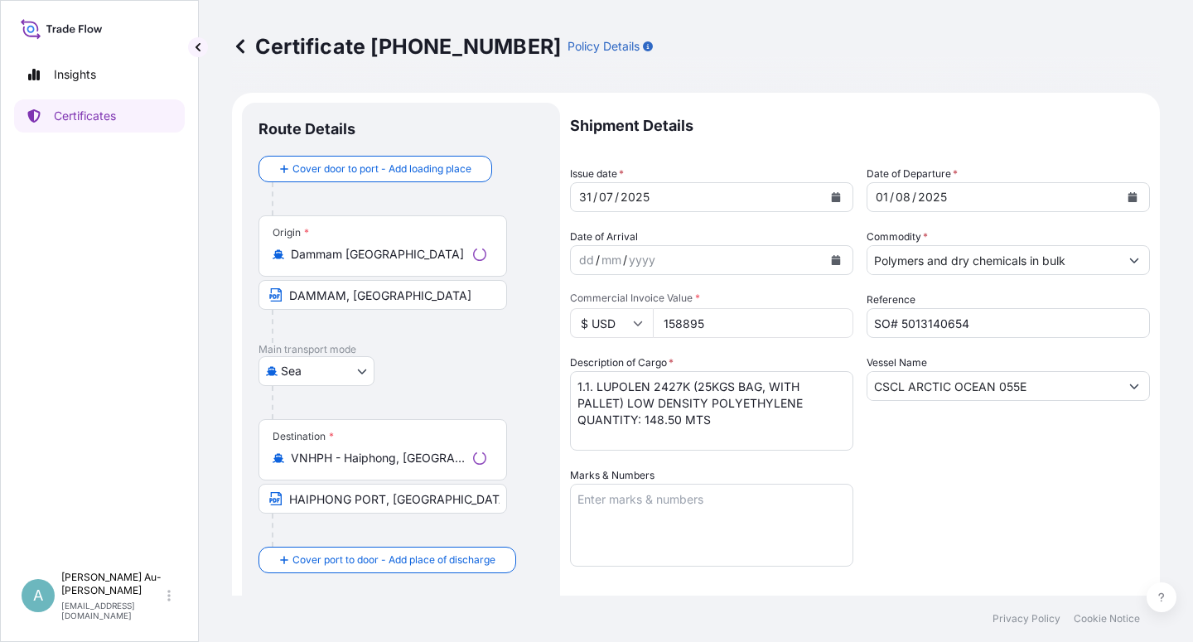
select select "32034"
click at [832, 201] on icon "Calendar" at bounding box center [836, 197] width 9 height 10
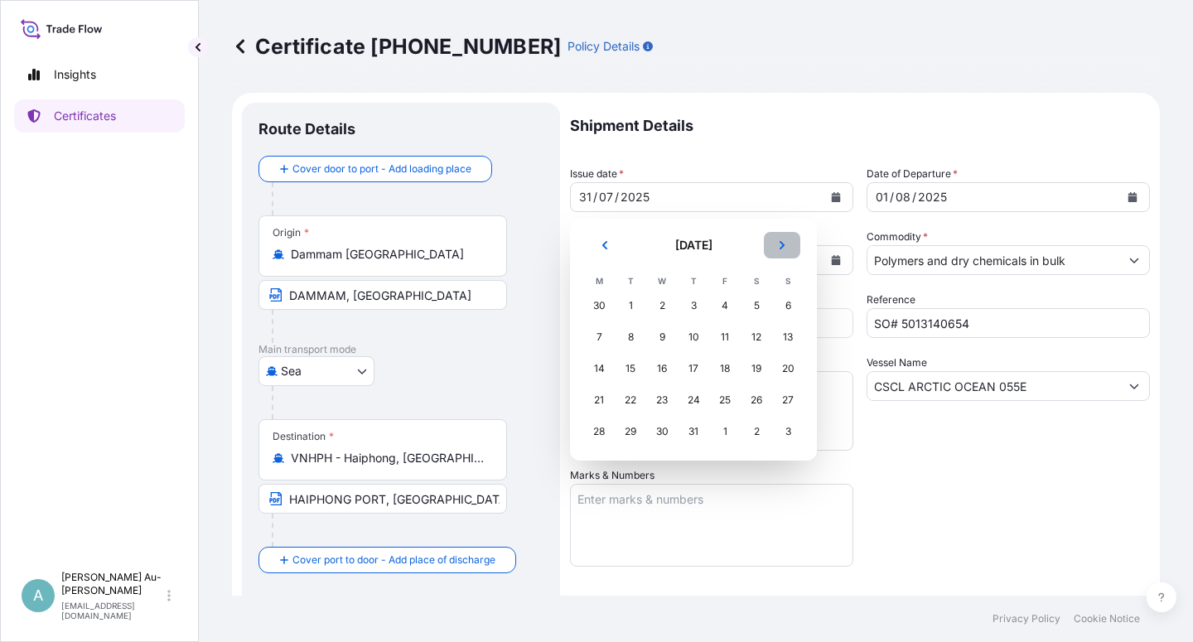
click at [779, 247] on icon "Next" at bounding box center [782, 245] width 10 height 10
click at [598, 338] on div "4" at bounding box center [599, 337] width 30 height 30
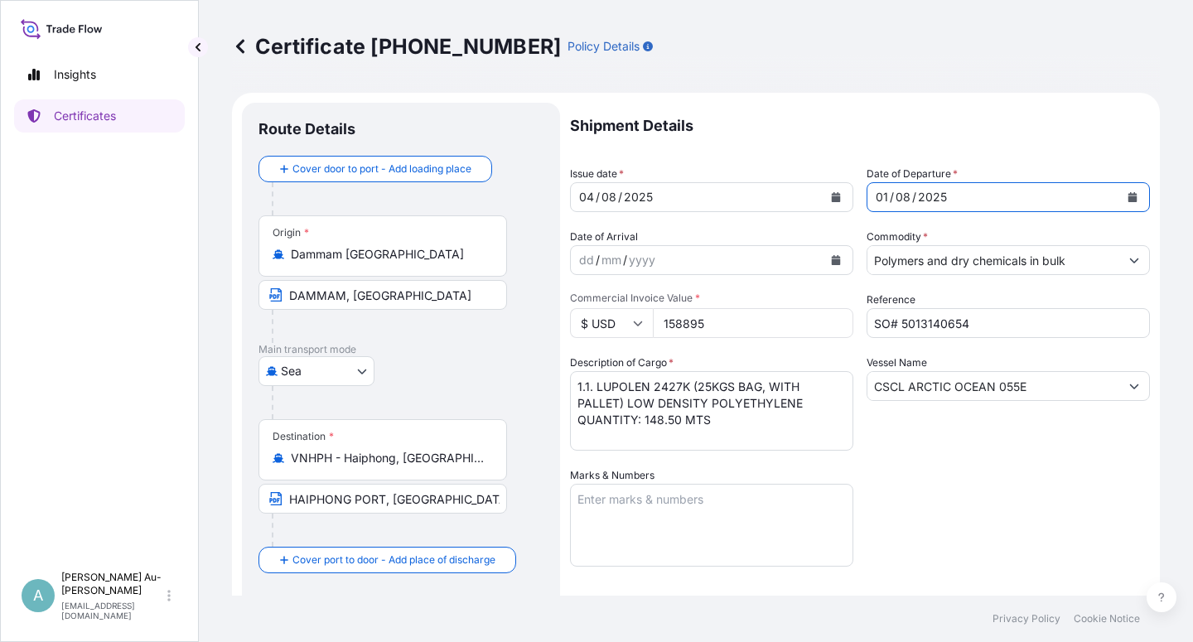
click at [1120, 196] on button "Calendar" at bounding box center [1133, 197] width 27 height 27
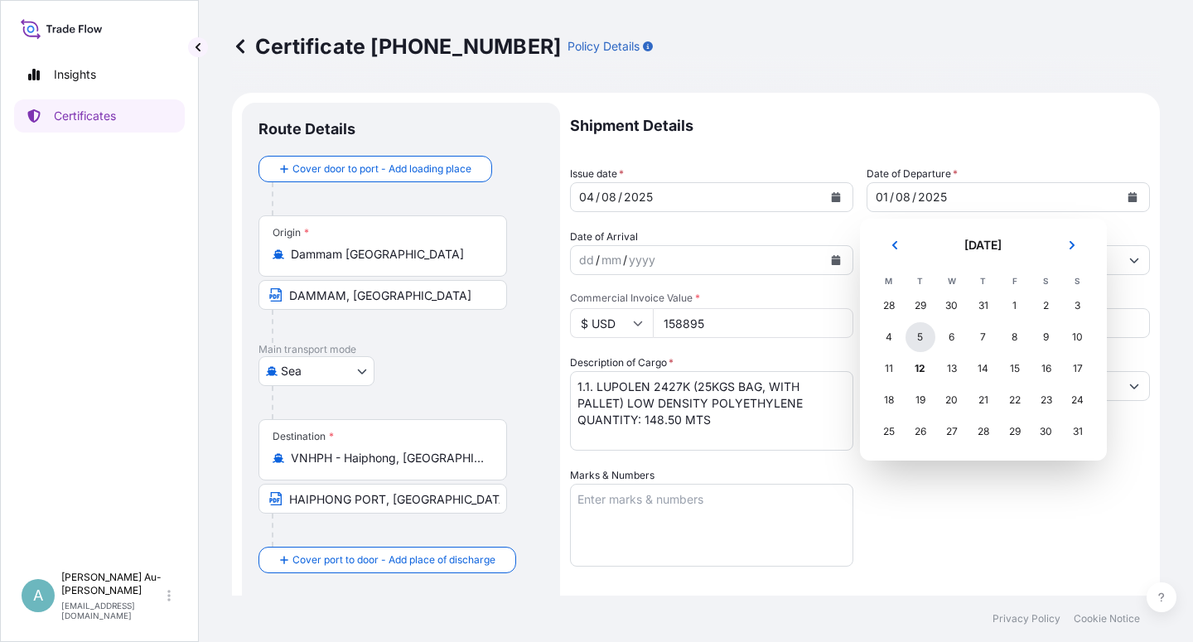
click at [926, 344] on div "5" at bounding box center [921, 337] width 30 height 30
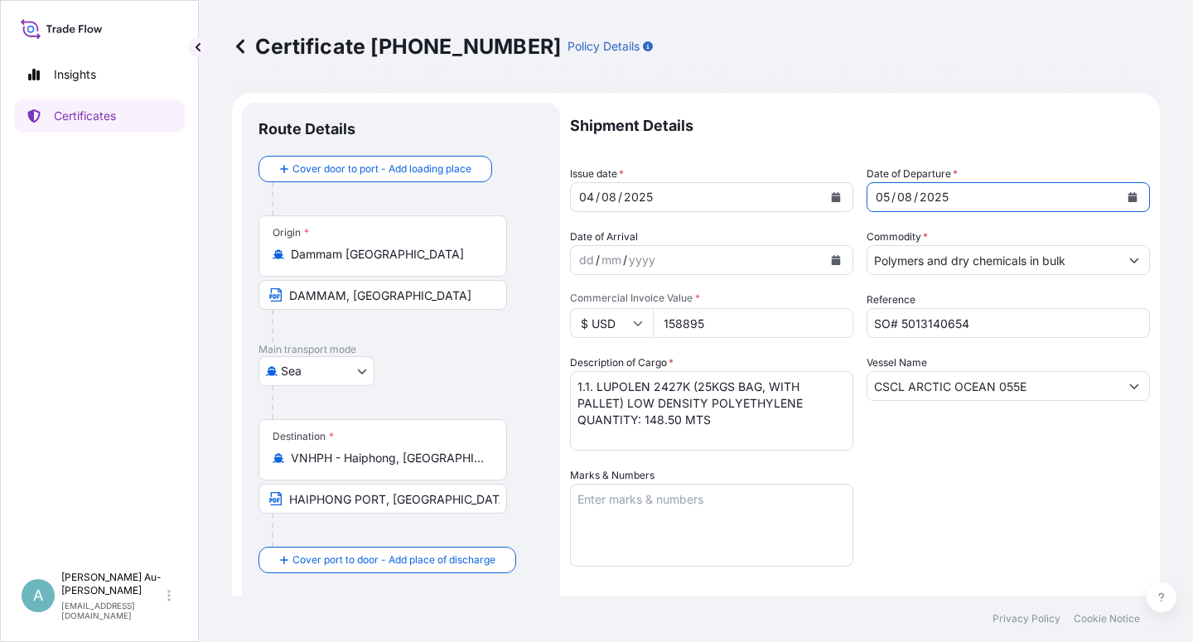
click at [981, 463] on div "Shipment Details Issue date * [DATE] Date of Departure * [DATE] Date of Arrival…" at bounding box center [860, 529] width 580 height 853
click at [932, 462] on div "Shipment Details Issue date * [DATE] Date of Departure * [DATE] Date of Arrival…" at bounding box center [860, 529] width 580 height 853
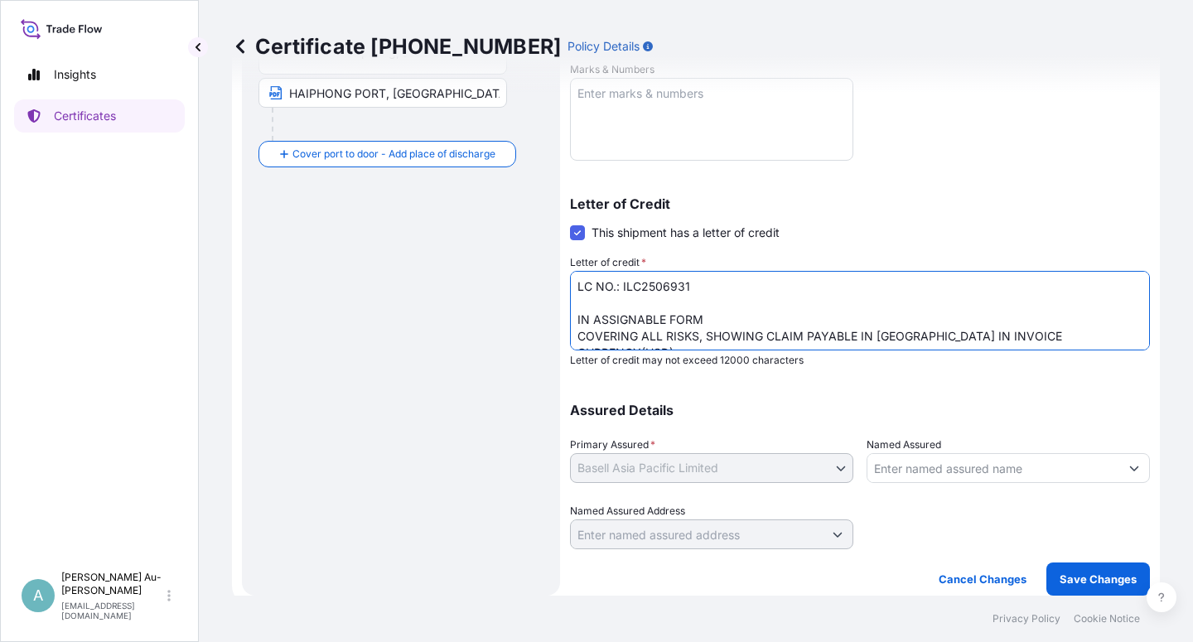
drag, startPoint x: 578, startPoint y: 284, endPoint x: 589, endPoint y: 314, distance: 32.0
click at [578, 288] on textarea "LC NO.: ILC2506931 IN ASSIGNABLE FORM COVERING ALL RISKS, SHOWING CLAIM PAYABLE…" at bounding box center [860, 311] width 580 height 80
click at [748, 288] on textarea "LC NO.: ILC2506931 IN ASSIGNABLE FORM COVERING ALL RISKS, SHOWING CLAIM PAYABLE…" at bounding box center [860, 311] width 580 height 80
type textarea "CREDIT NO.: ILC2506931 AND DATE 250624 IN ASSIGNABLE FORM COVERING ALL RISKS, S…"
click at [1060, 576] on p "Save Changes" at bounding box center [1098, 579] width 77 height 17
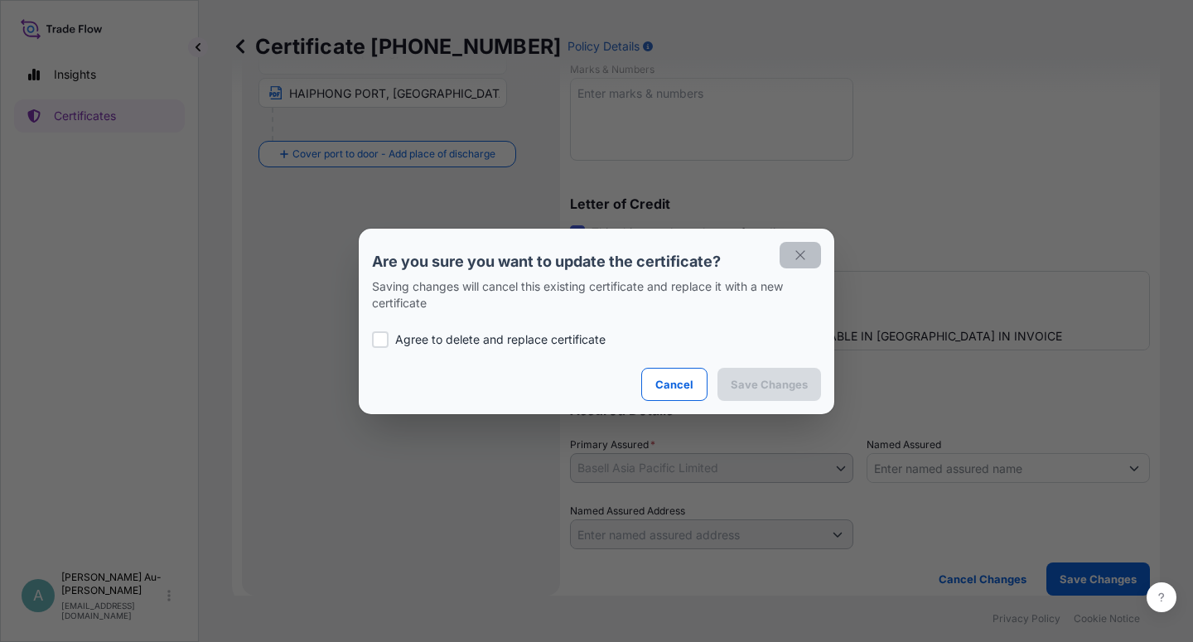
click at [796, 260] on icon "button" at bounding box center [800, 255] width 15 height 15
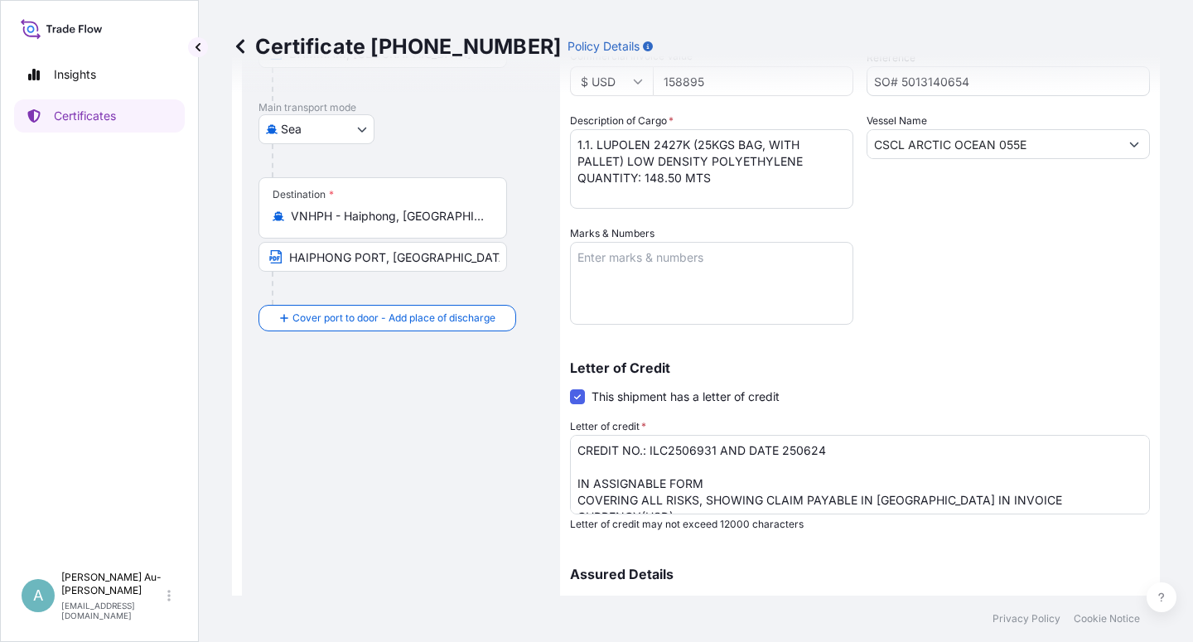
scroll to position [207, 0]
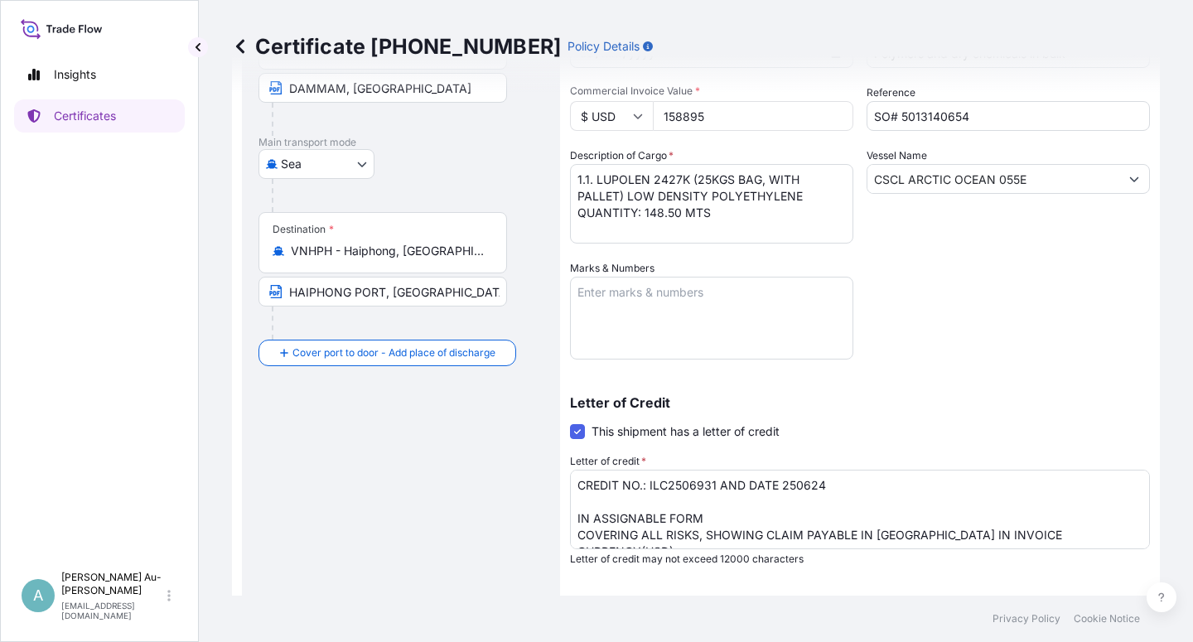
drag, startPoint x: 710, startPoint y: 196, endPoint x: 713, endPoint y: 206, distance: 9.4
click at [710, 198] on textarea "1.1. LUPOLEN 2427K (25KGS BAG, WITH PALLET) LOW DENSITY POLYETHYLENE QUANTITY: …" at bounding box center [711, 204] width 283 height 80
click at [767, 181] on textarea "1.1. LUPOLEN 2427K (25KGS BAG, WITH PALLET) LOW DENSITY POLYETHYLENE QUANTITY: …" at bounding box center [711, 204] width 283 height 80
click at [743, 200] on textarea "1.1. LUPOLEN 2427K (25KGS BAG, WITH PALLET) LOW DENSITY POLYETHYLENE QUANTITY: …" at bounding box center [711, 204] width 283 height 80
click at [744, 201] on textarea "1.1. LUPOLEN 2427K (25KGS BAG, WITH PALLET) LOW DENSITY POLYETHYLENE QUANTITY: …" at bounding box center [711, 204] width 283 height 80
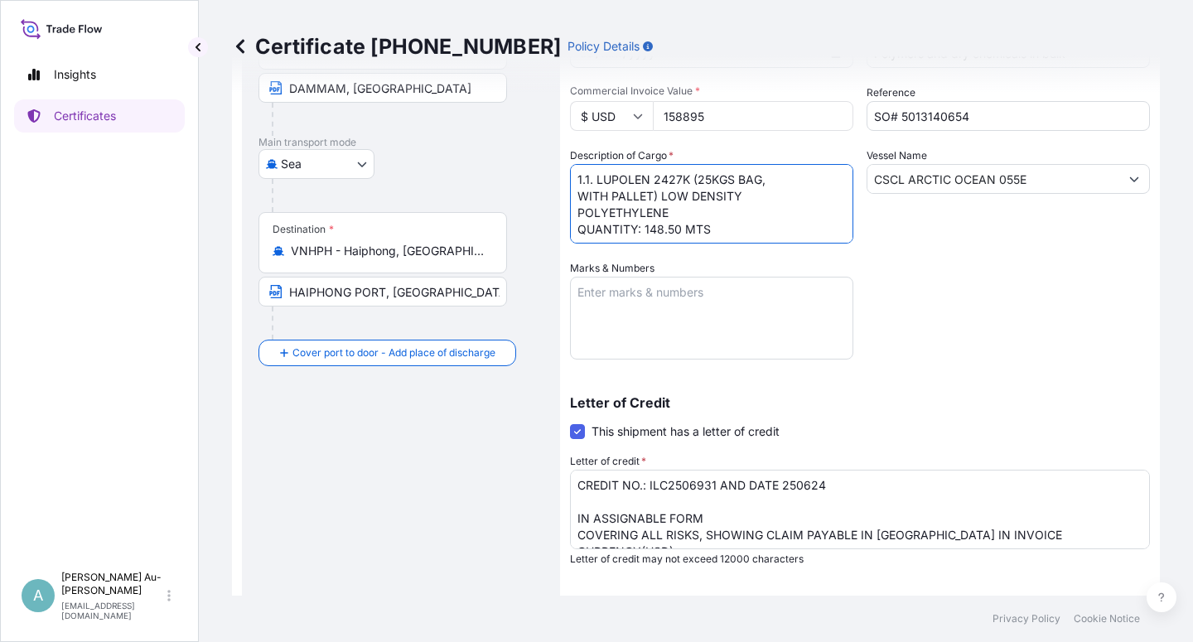
scroll to position [406, 0]
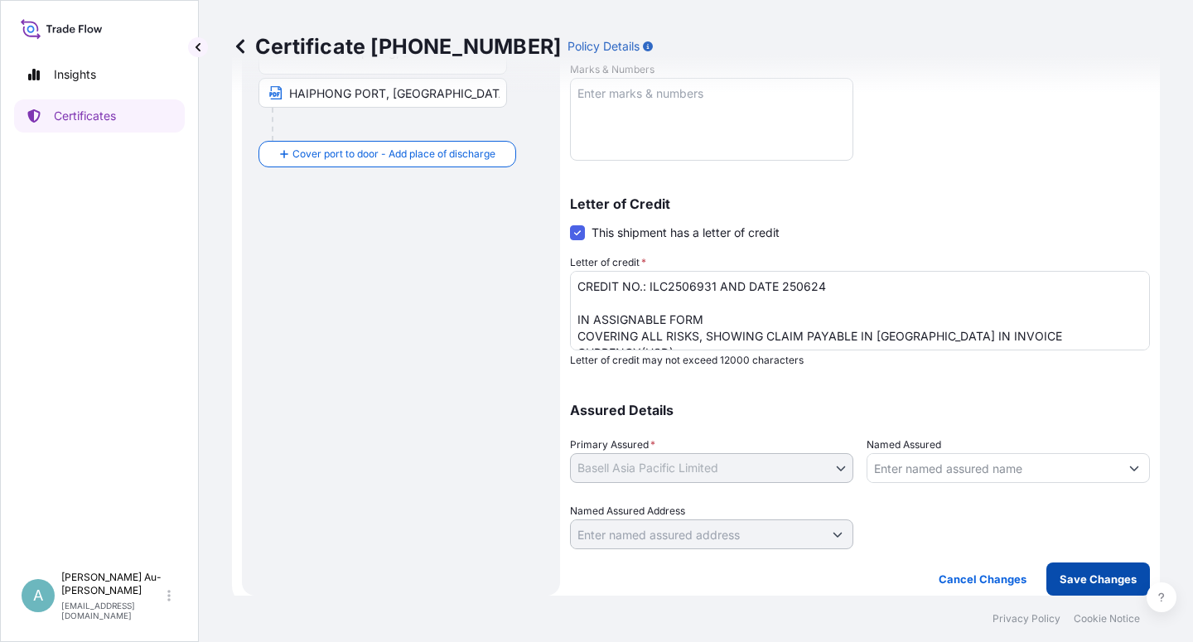
type textarea "1.1. LUPOLEN 2427K (25KGS BAG, WITH PALLET) LOW DENSITY POLYETHYLENE QUANTITY: …"
click at [1068, 581] on p "Save Changes" at bounding box center [1098, 579] width 77 height 17
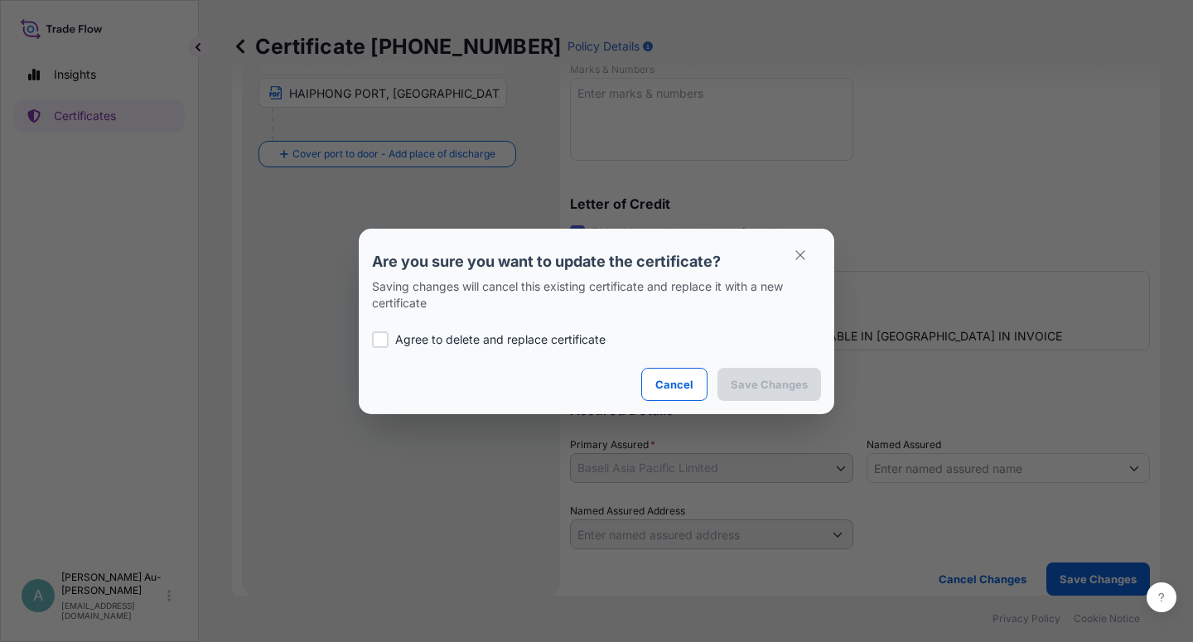
click at [438, 345] on p "Agree to delete and replace certificate" at bounding box center [500, 340] width 211 height 17
checkbox input "true"
click at [773, 381] on p "Save Changes" at bounding box center [769, 384] width 77 height 17
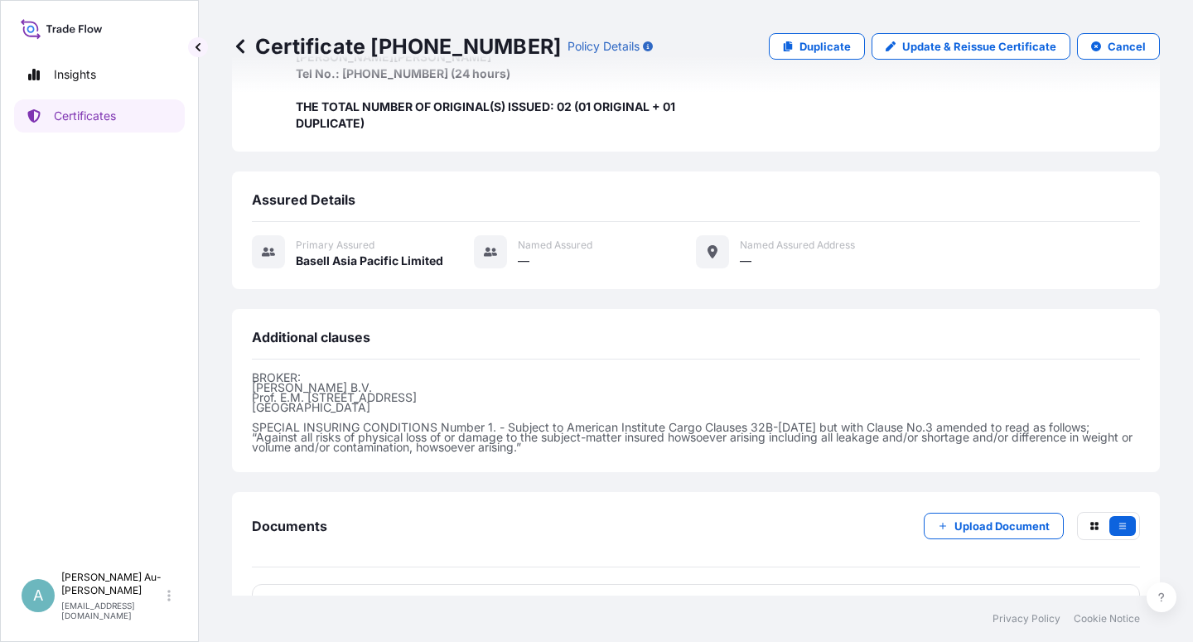
scroll to position [592, 0]
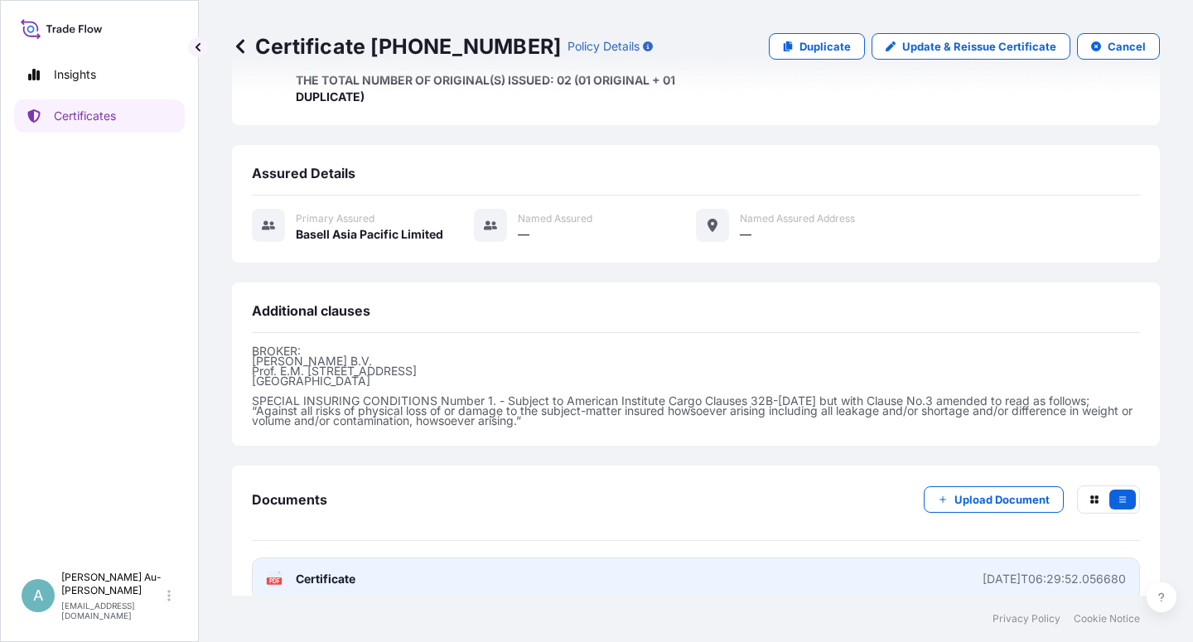
click at [356, 558] on link "PDF Certificate [DATE]T06:29:52.056680" at bounding box center [696, 579] width 888 height 43
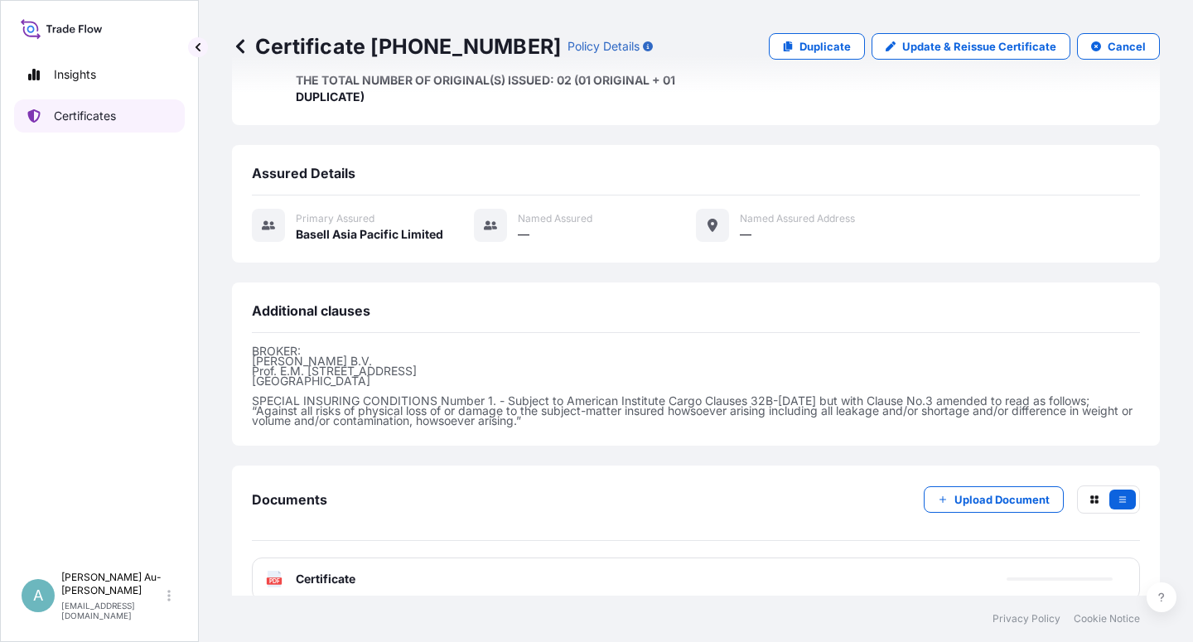
click at [115, 127] on link "Certificates" at bounding box center [99, 115] width 171 height 33
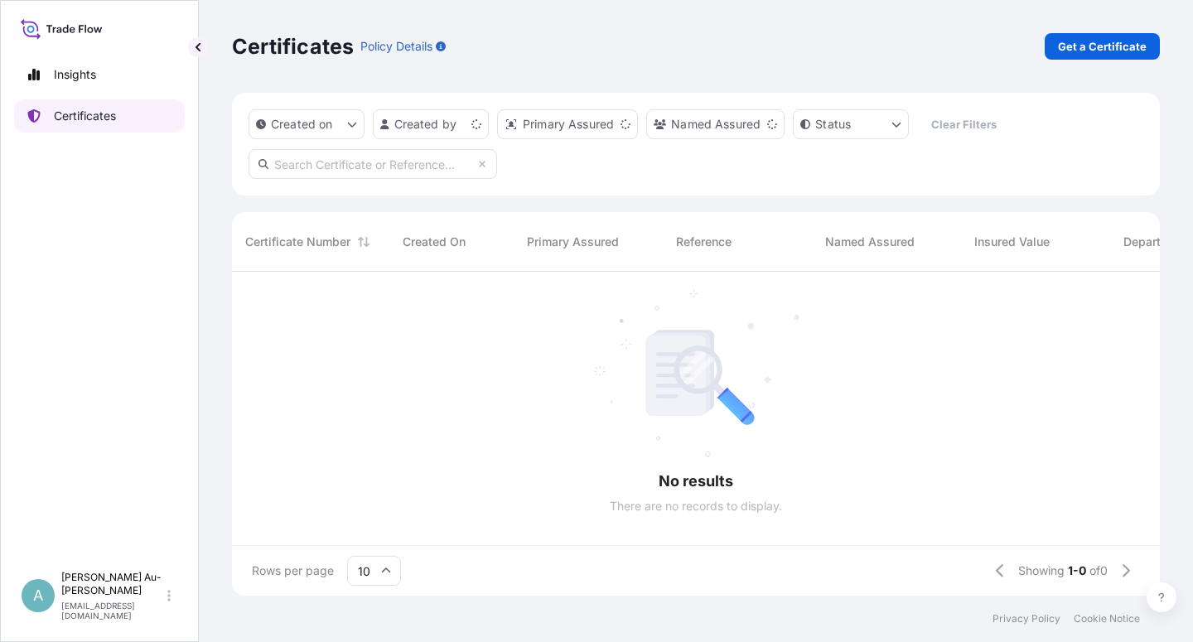
scroll to position [319, 914]
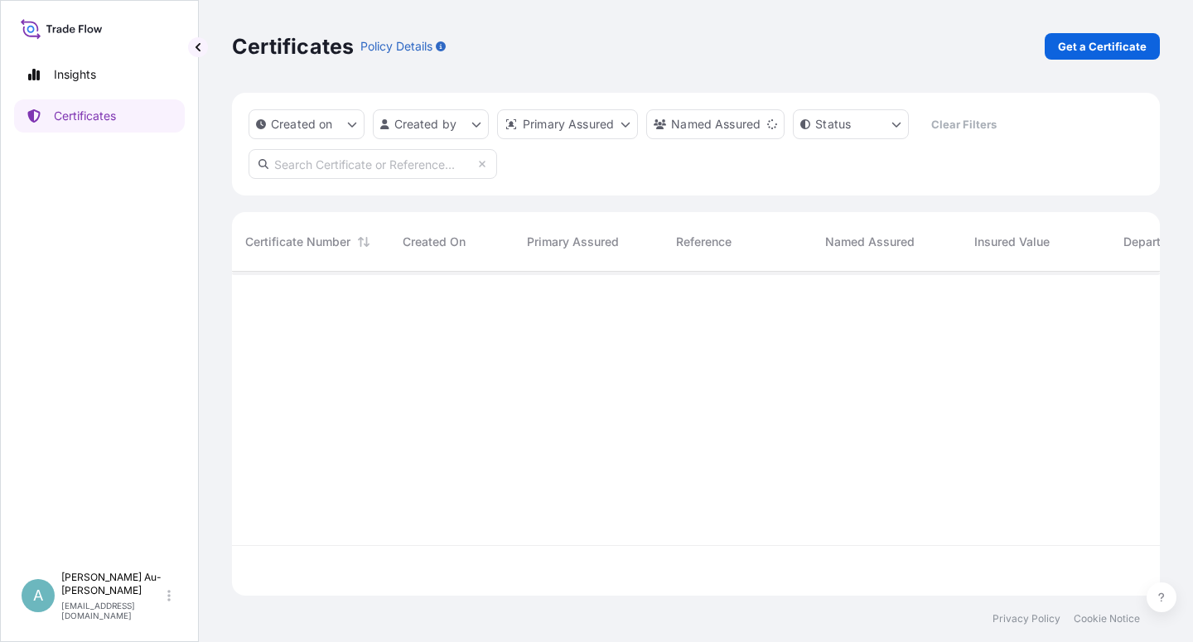
click at [421, 173] on input "text" at bounding box center [373, 164] width 249 height 30
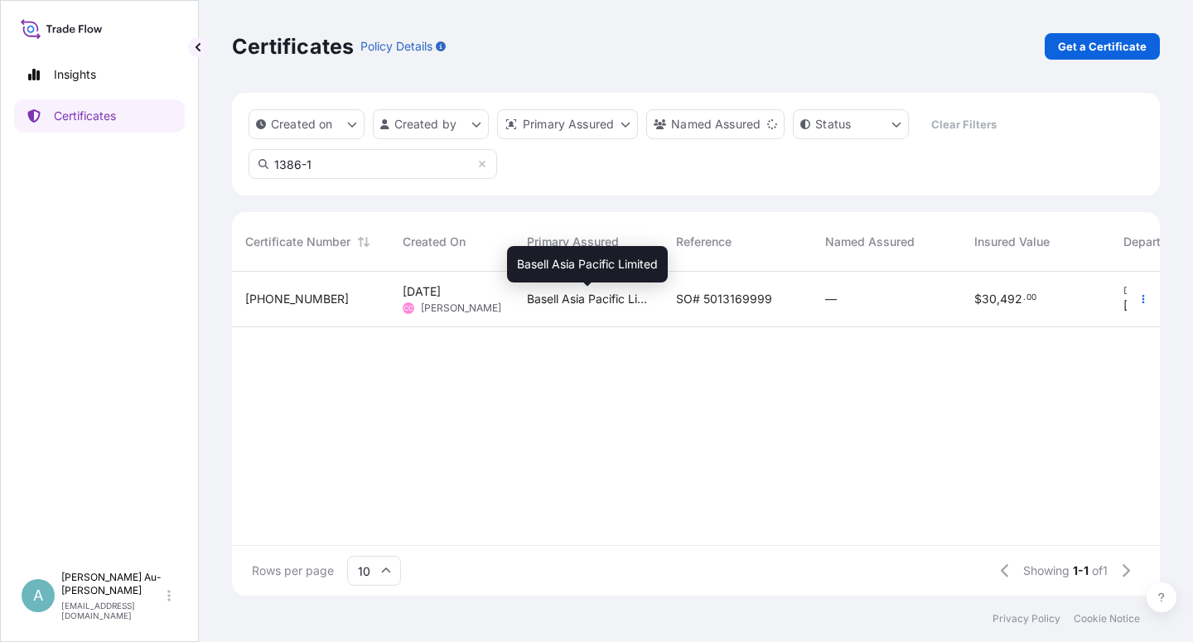
type input "1386-1"
click at [646, 296] on span "Basell Asia Pacific Limited" at bounding box center [588, 299] width 123 height 17
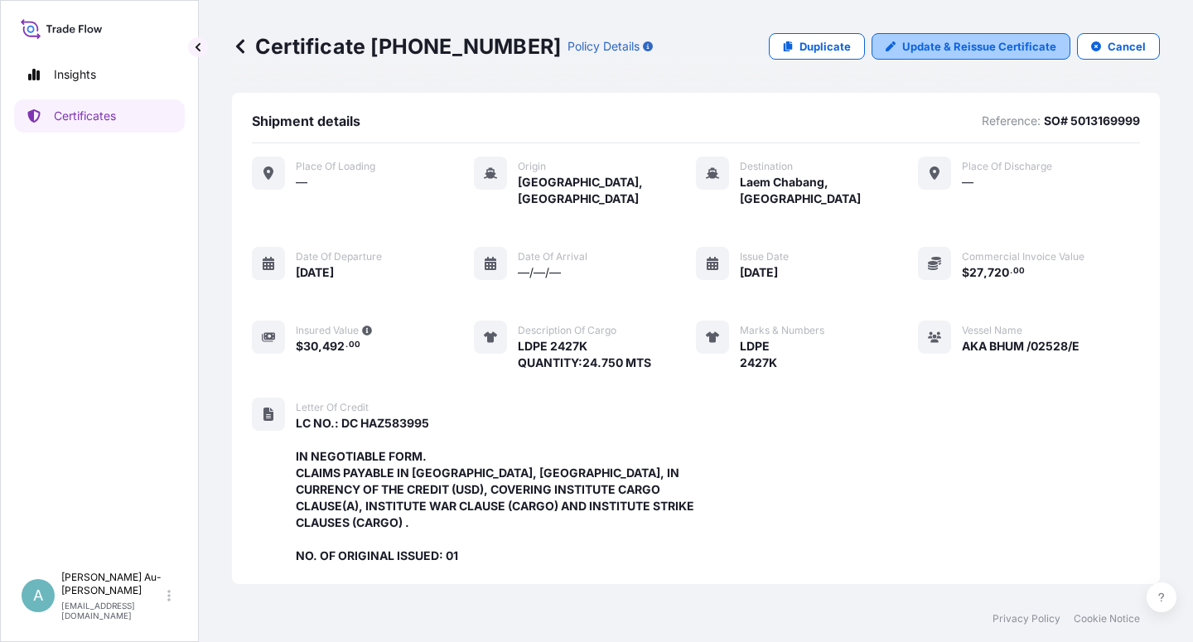
click at [919, 47] on p "Update & Reissue Certificate" at bounding box center [980, 46] width 154 height 17
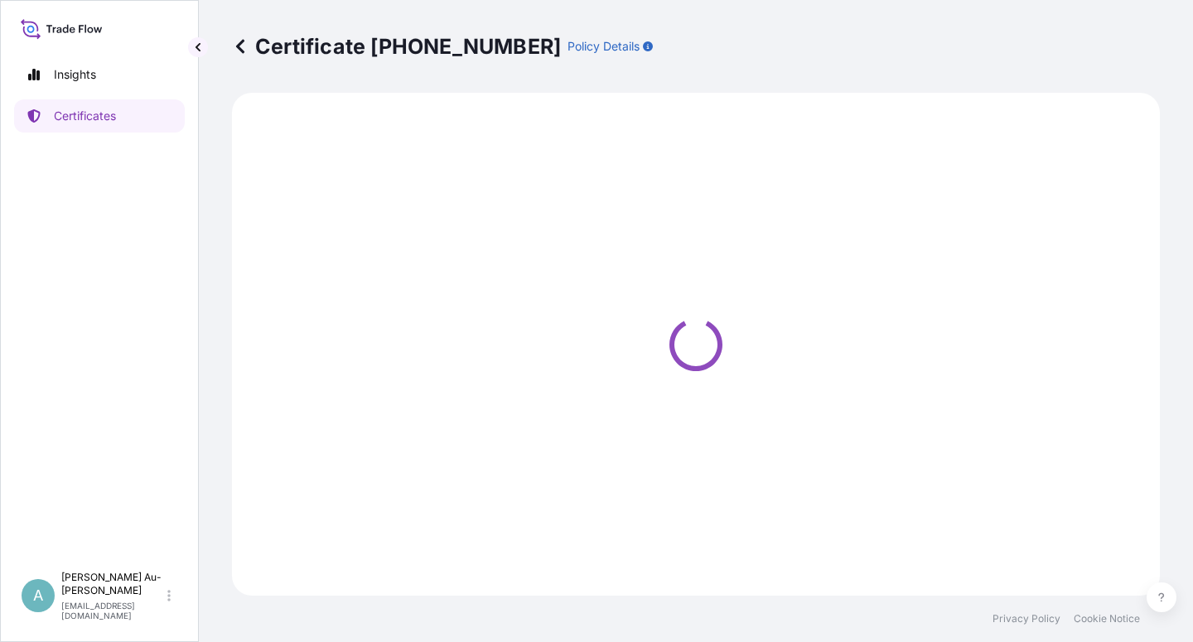
select select "Sea"
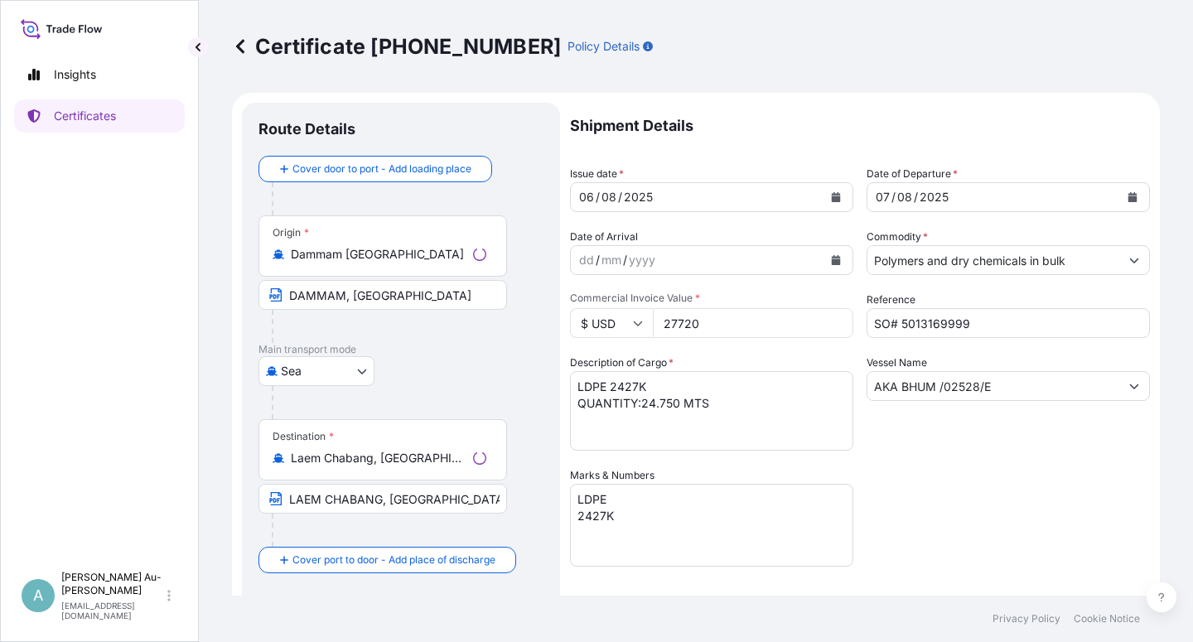
select select "32034"
click at [830, 202] on button "Calendar" at bounding box center [836, 197] width 27 height 27
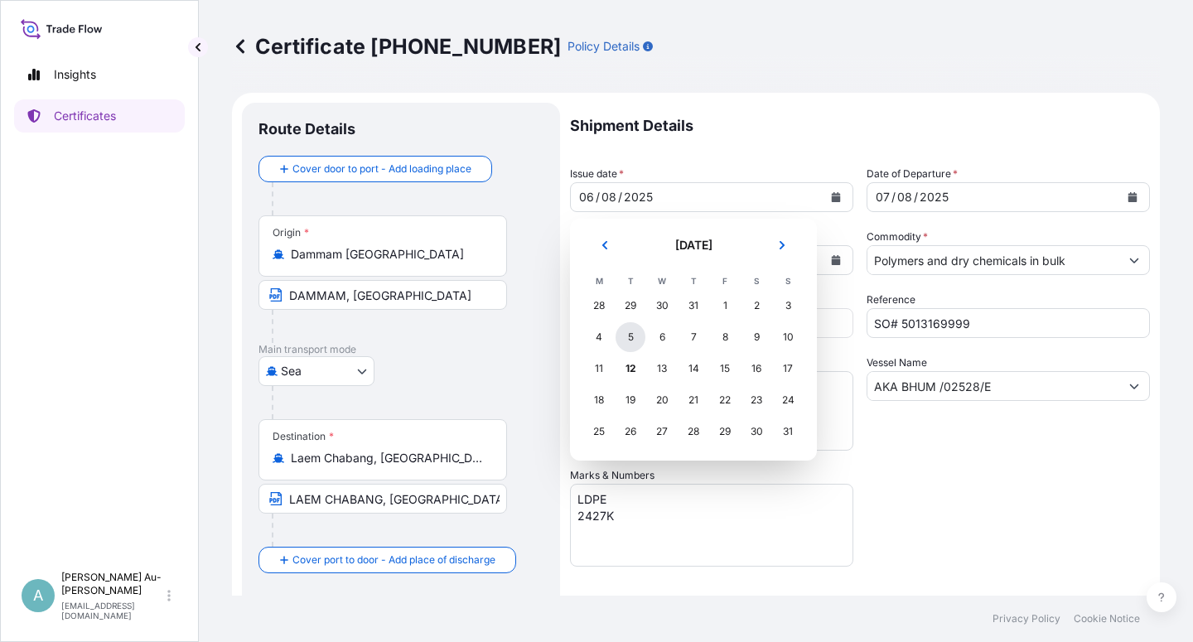
click at [632, 344] on div "5" at bounding box center [631, 337] width 30 height 30
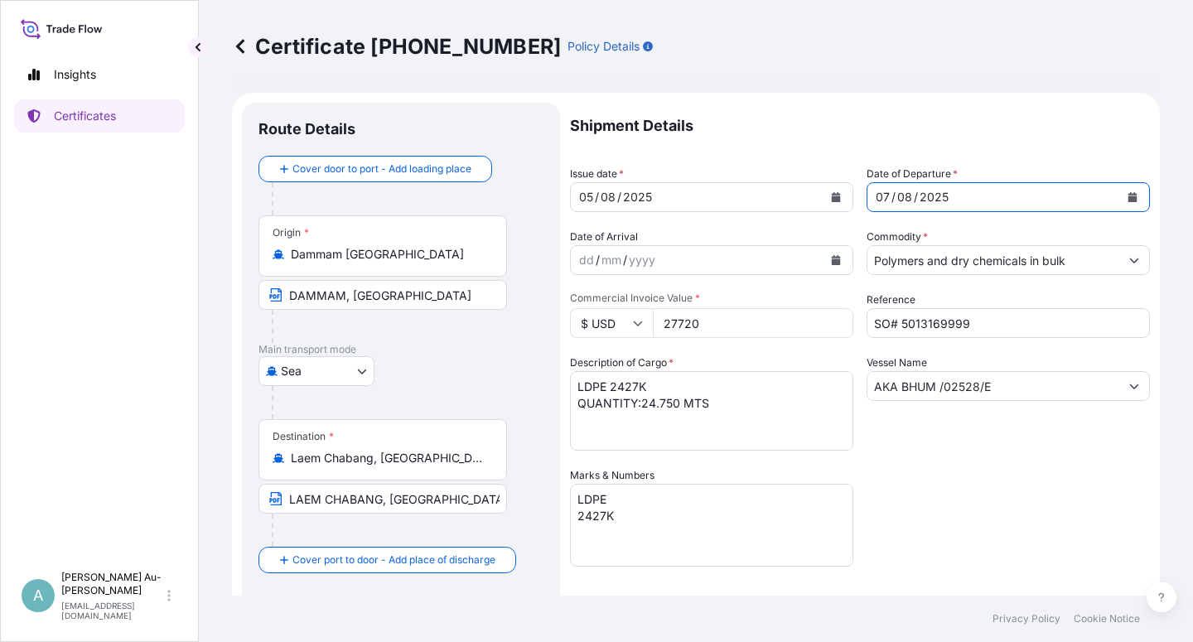
click at [1122, 191] on button "Calendar" at bounding box center [1133, 197] width 27 height 27
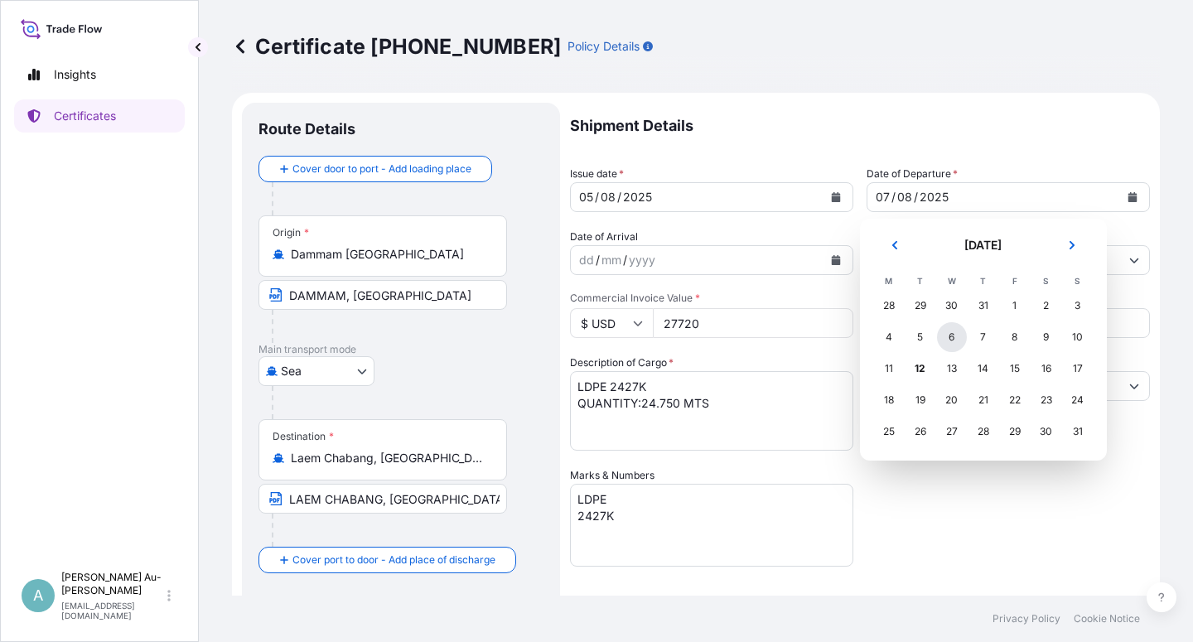
click at [949, 339] on div "6" at bounding box center [952, 337] width 30 height 30
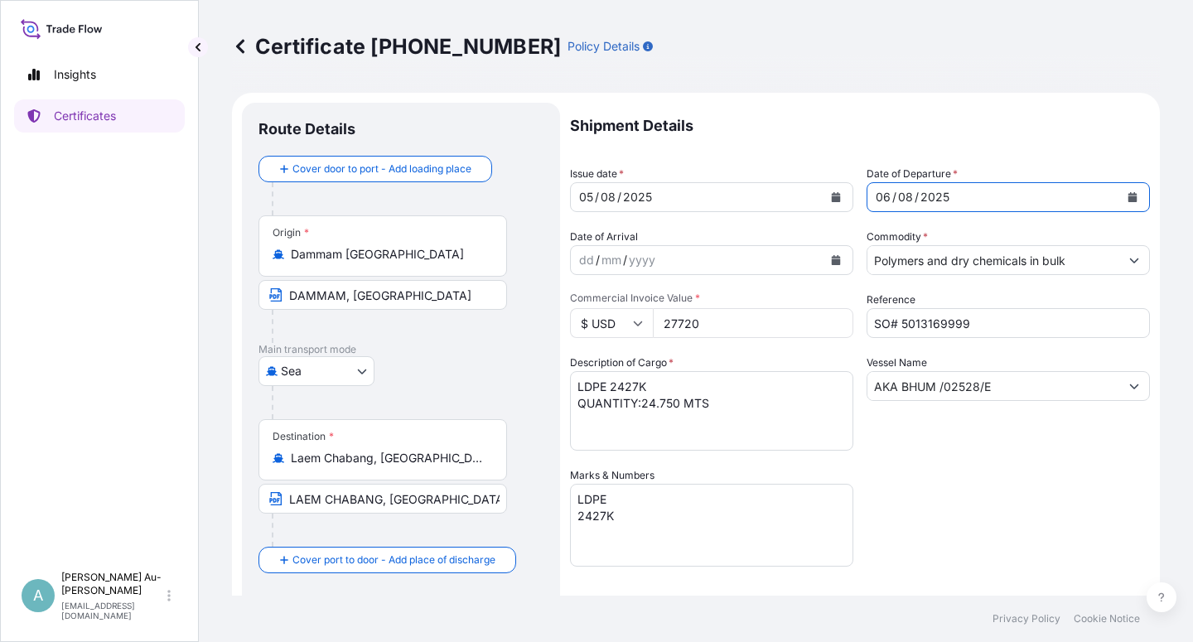
drag, startPoint x: 991, startPoint y: 574, endPoint x: 987, endPoint y: 550, distance: 24.4
click at [987, 560] on div "Shipment Details Issue date * [DATE] Date of Departure * [DATE] Date of Arrival…" at bounding box center [860, 529] width 580 height 853
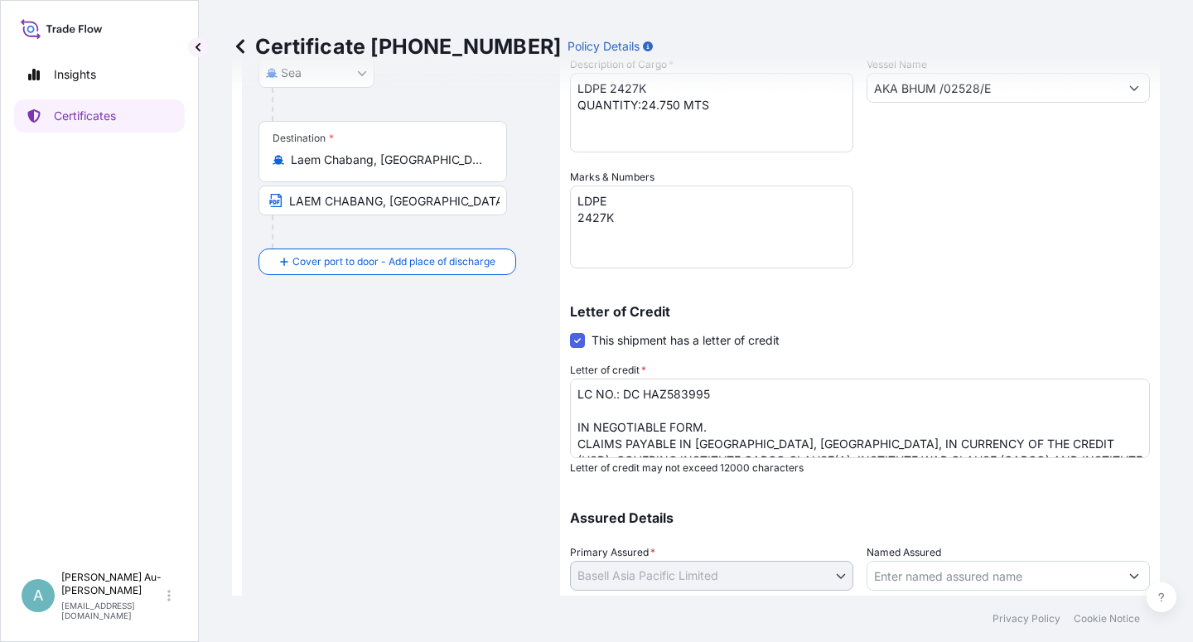
scroll to position [406, 0]
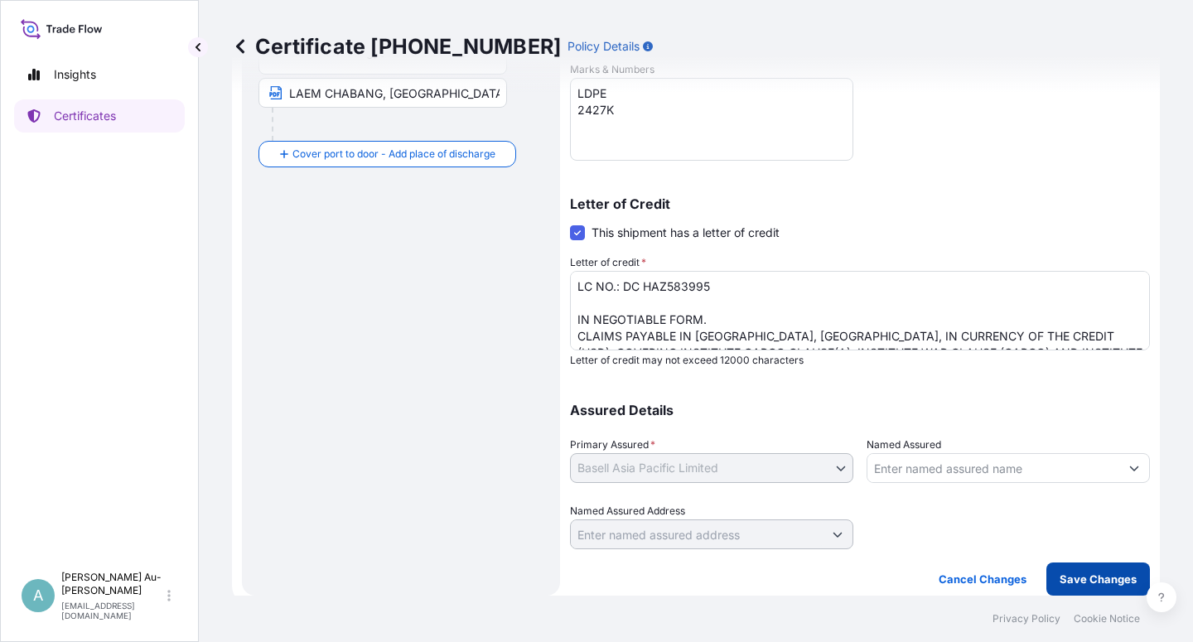
click at [1066, 576] on p "Save Changes" at bounding box center [1098, 579] width 77 height 17
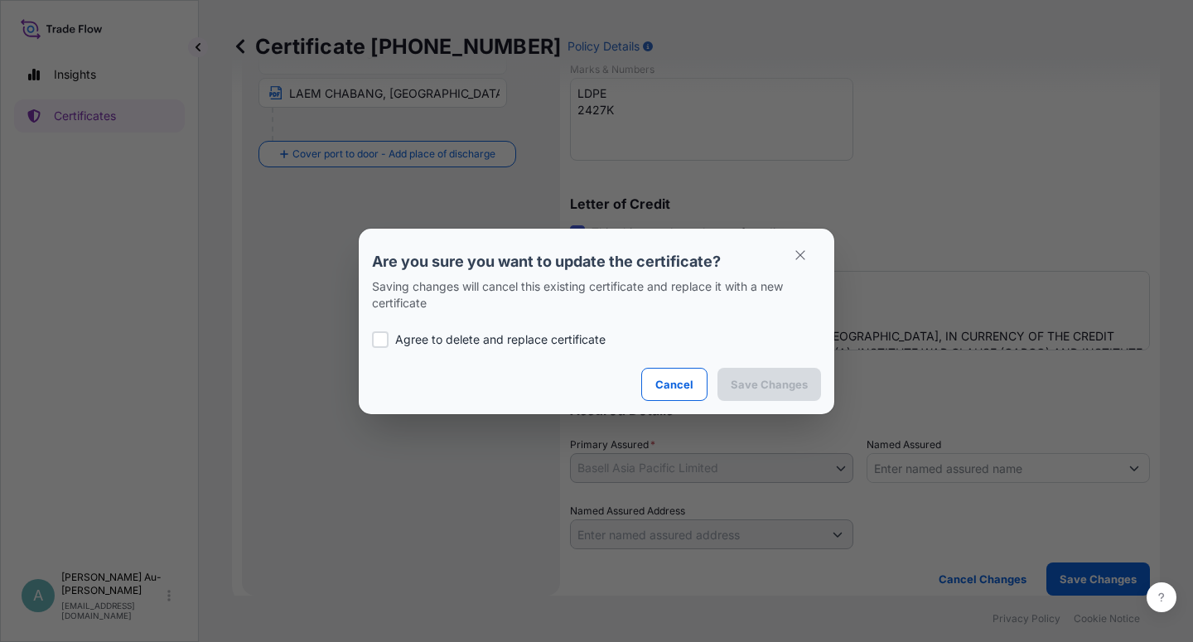
click at [448, 341] on p "Agree to delete and replace certificate" at bounding box center [500, 340] width 211 height 17
checkbox input "true"
click at [775, 390] on p "Save Changes" at bounding box center [769, 384] width 77 height 17
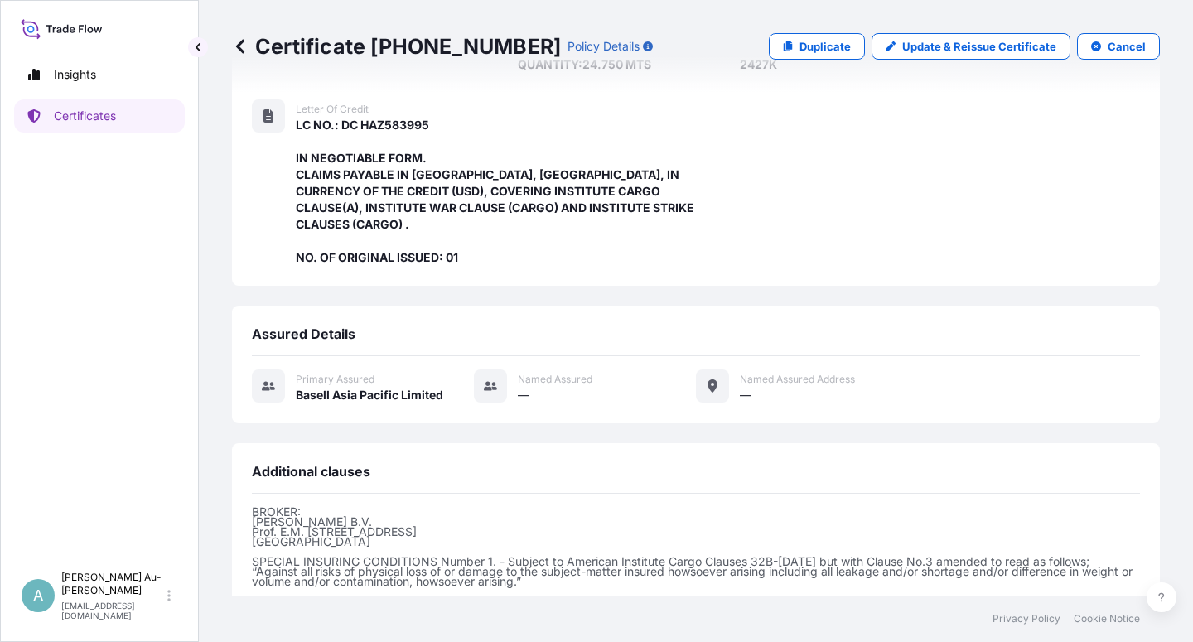
scroll to position [476, 0]
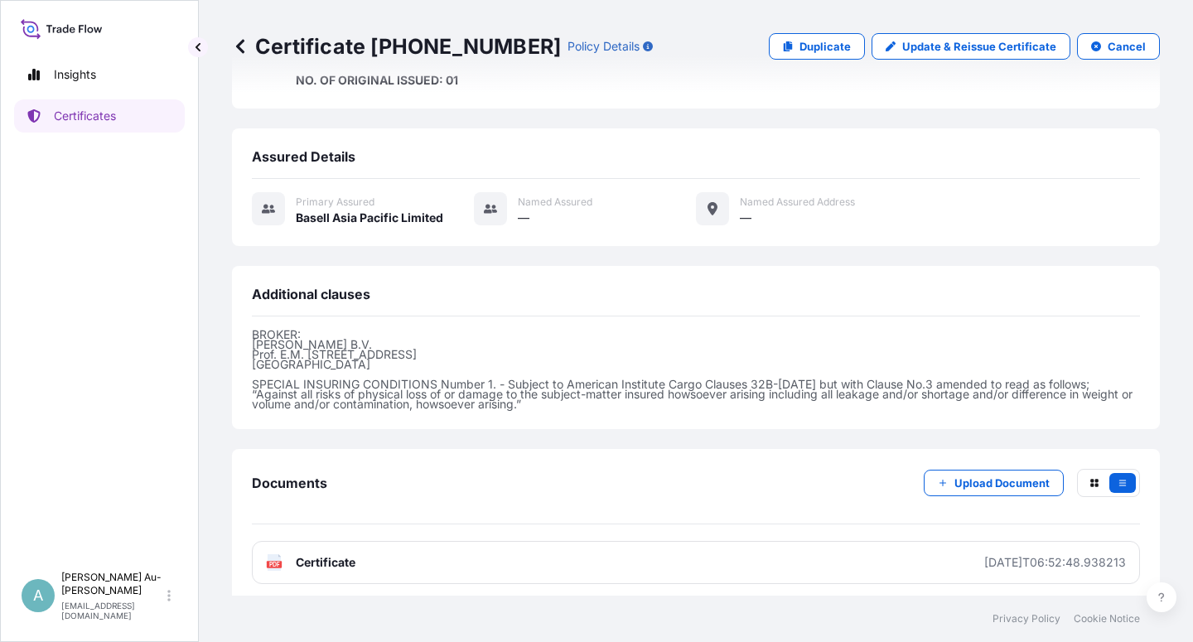
click at [348, 561] on span "Certificate" at bounding box center [326, 562] width 60 height 17
